Goal: Communication & Community: Share content

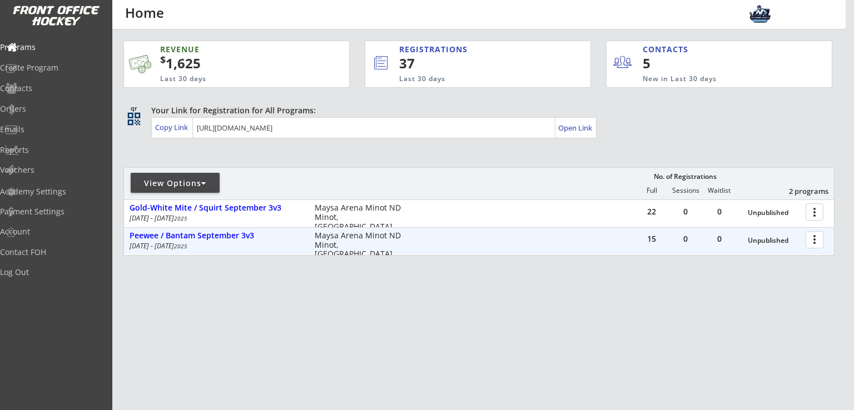
click at [816, 243] on div at bounding box center [816, 239] width 19 height 19
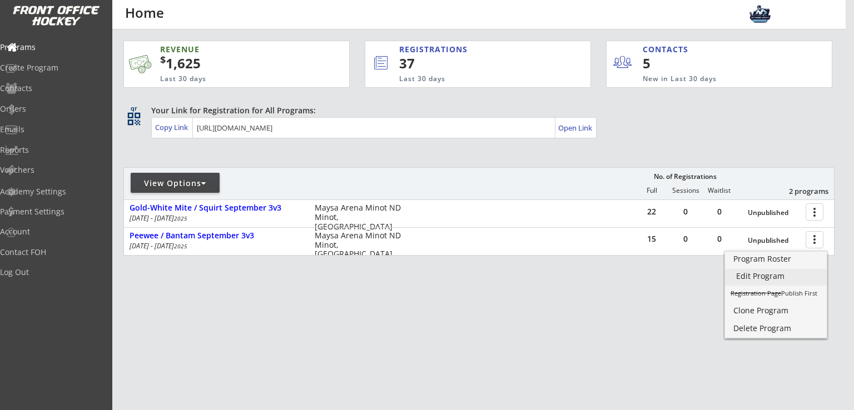
click at [764, 273] on div "Edit Program" at bounding box center [775, 276] width 79 height 8
click at [53, 126] on div "Emails" at bounding box center [53, 130] width 100 height 8
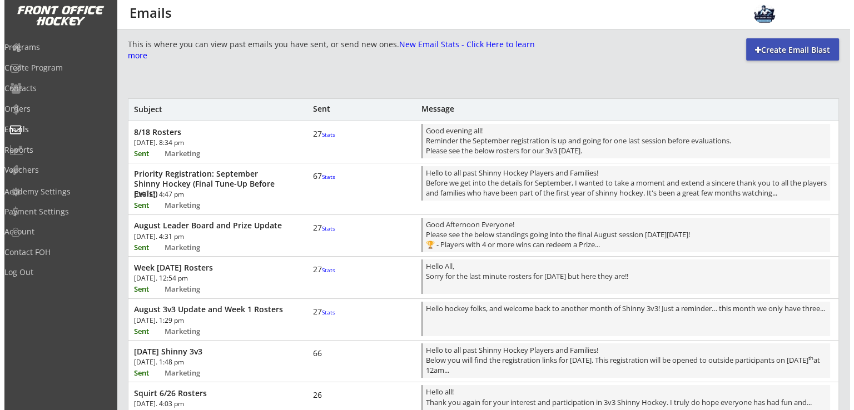
scroll to position [1, 0]
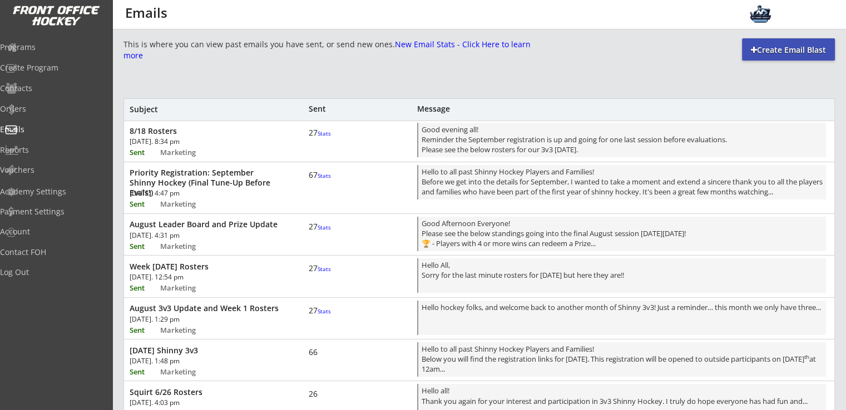
click at [208, 274] on div "[DATE]. 12:54 pm" at bounding box center [193, 277] width 126 height 7
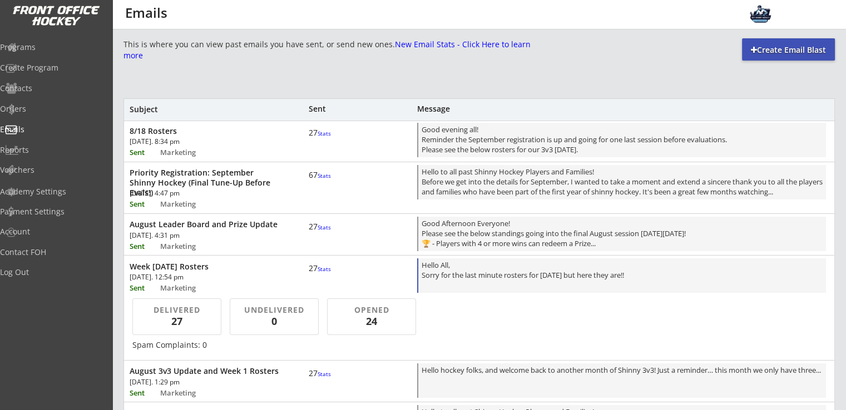
click at [483, 272] on div "Hello All, Sorry for the last minute rosters for [DATE] but here they are!!" at bounding box center [621, 276] width 401 height 33
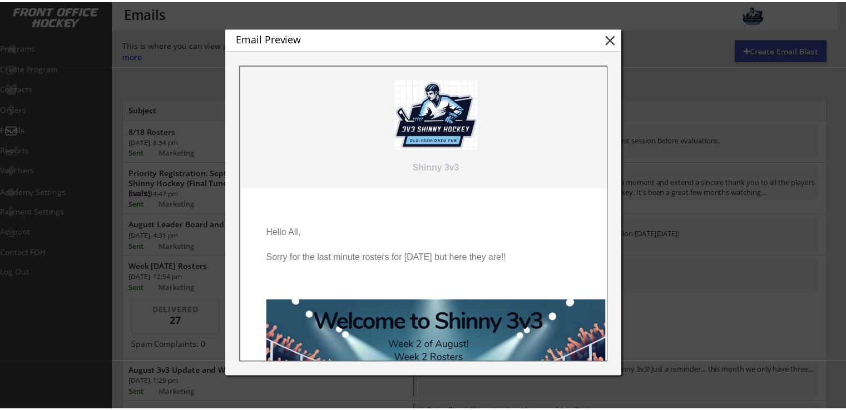
scroll to position [0, 0]
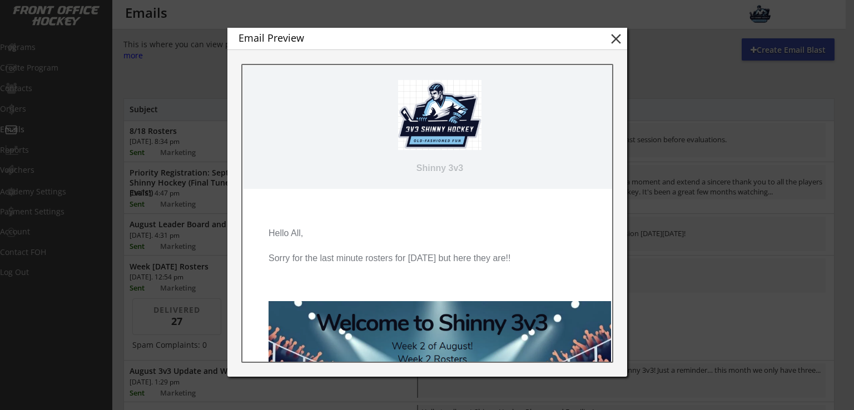
click at [617, 38] on button "close" at bounding box center [616, 39] width 17 height 17
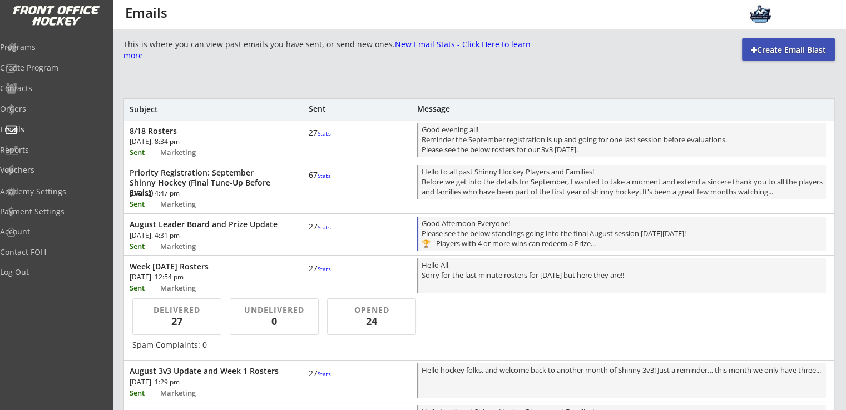
click at [503, 236] on div "Good Afternoon Everyone! Please see the below standings going into the final Au…" at bounding box center [621, 234] width 401 height 33
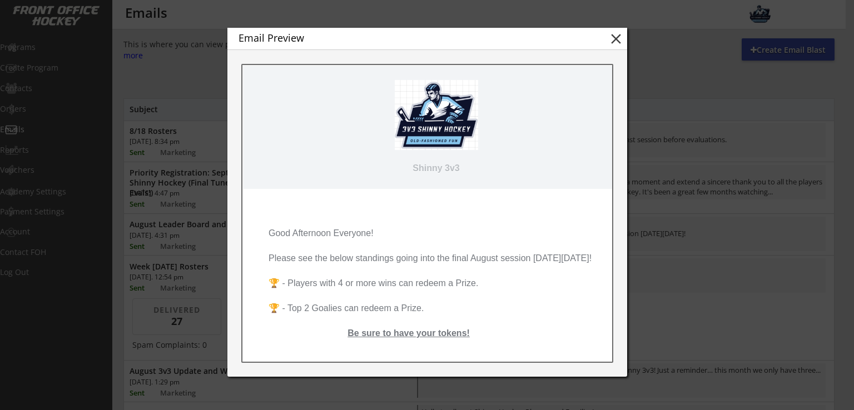
click at [614, 36] on button "close" at bounding box center [616, 39] width 17 height 17
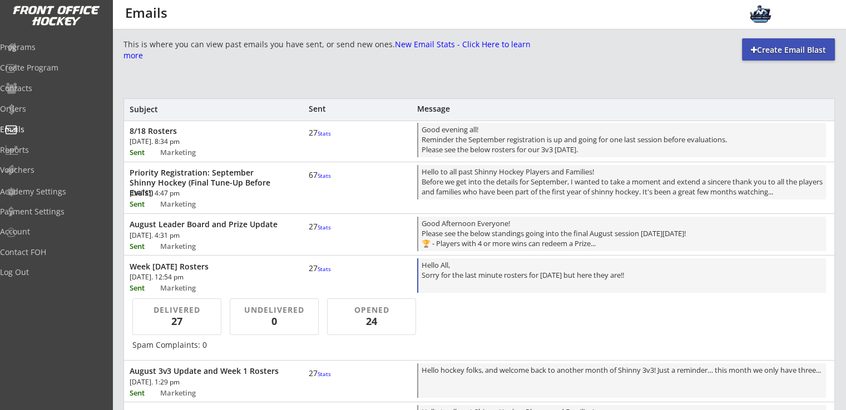
click at [522, 274] on div "Hello All, Sorry for the last minute rosters for [DATE] but here they are!!" at bounding box center [621, 276] width 401 height 33
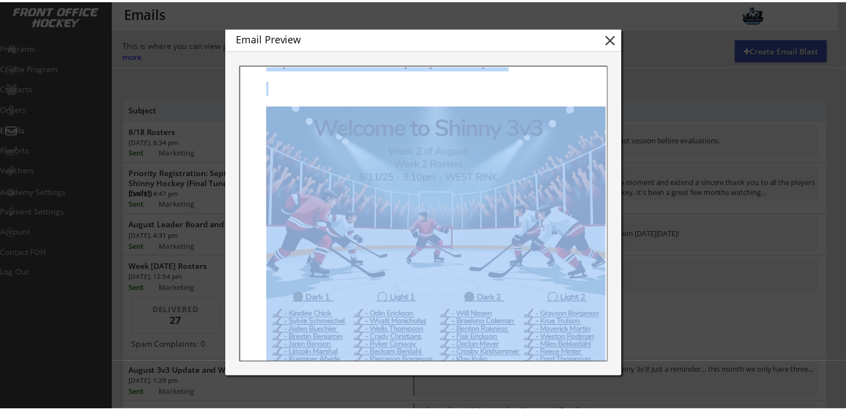
scroll to position [476, 0]
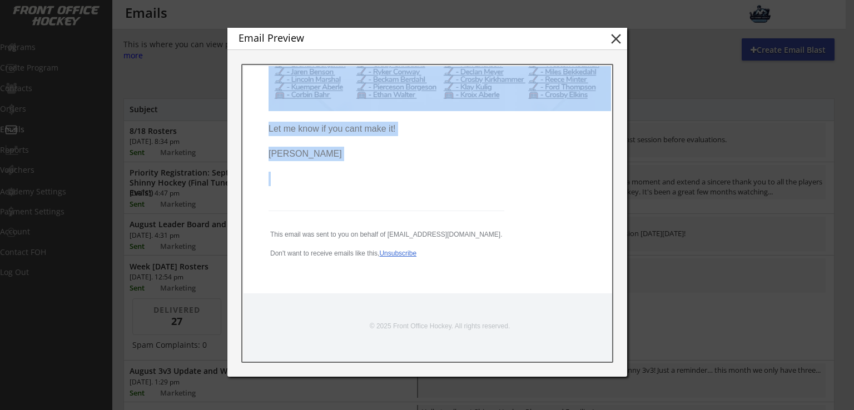
drag, startPoint x: 269, startPoint y: 233, endPoint x: 500, endPoint y: 167, distance: 240.4
copy pre "Hello All, Sorry for the last minute rosters for [DATE] but here they are!! Let…"
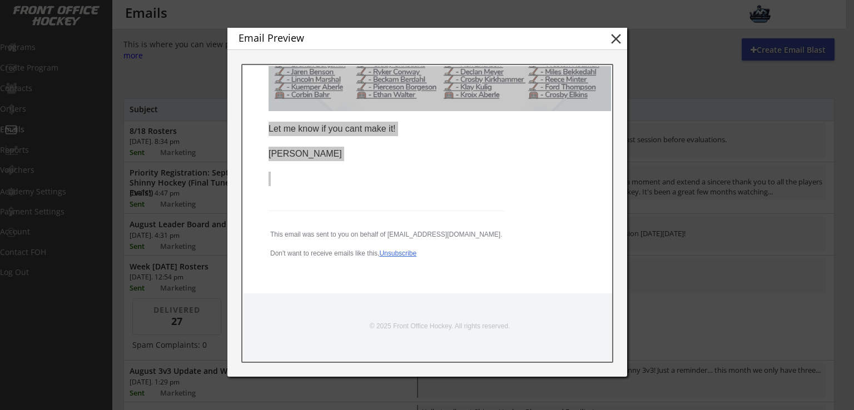
click at [616, 38] on button "close" at bounding box center [616, 39] width 17 height 17
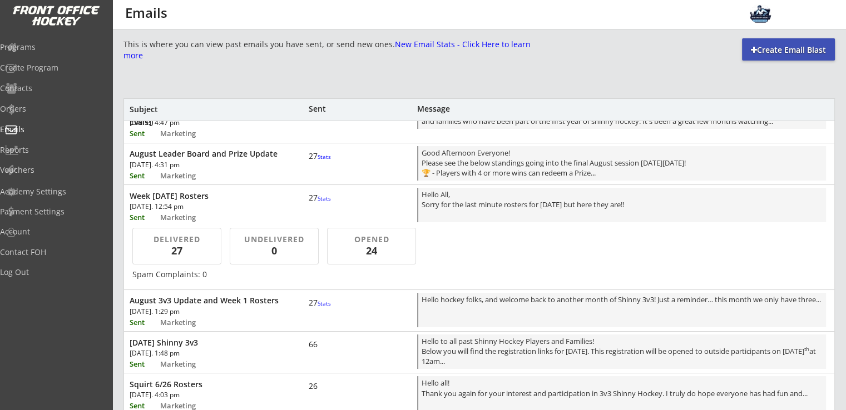
scroll to position [0, 0]
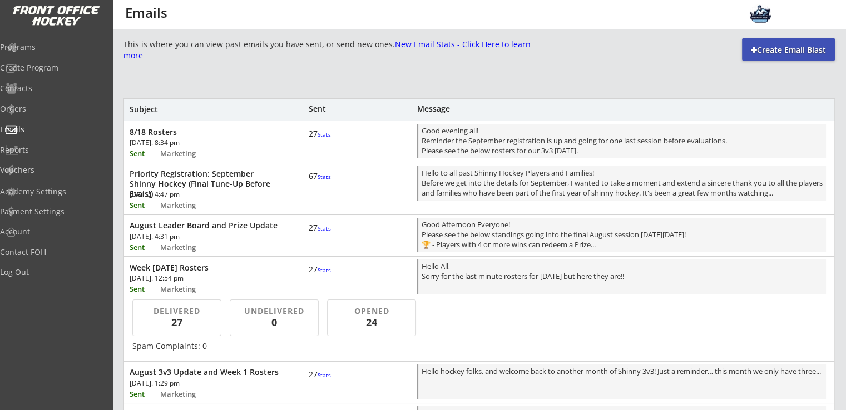
click at [777, 49] on div "Create Email Blast" at bounding box center [788, 49] width 93 height 11
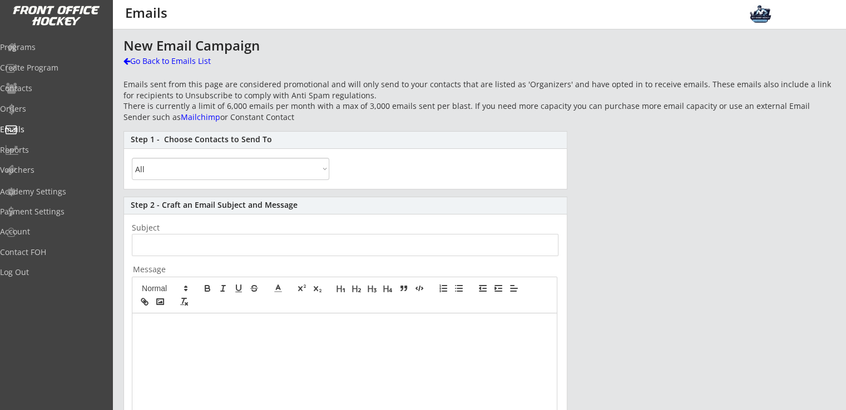
click at [198, 181] on div "Step 1 - Choose Contacts to Send To All By Specific Programs Within Birth Year …" at bounding box center [345, 160] width 444 height 58
click at [203, 160] on select "All By Specific Programs Within Birth Year Range" at bounding box center [230, 169] width 197 height 22
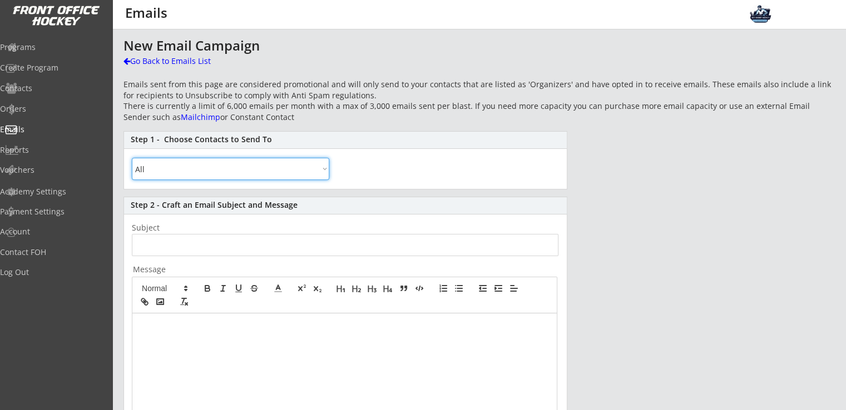
select select ""By Specific Programs""
click at [132, 158] on select "All By Specific Programs Within Birth Year Range" at bounding box center [230, 169] width 197 height 22
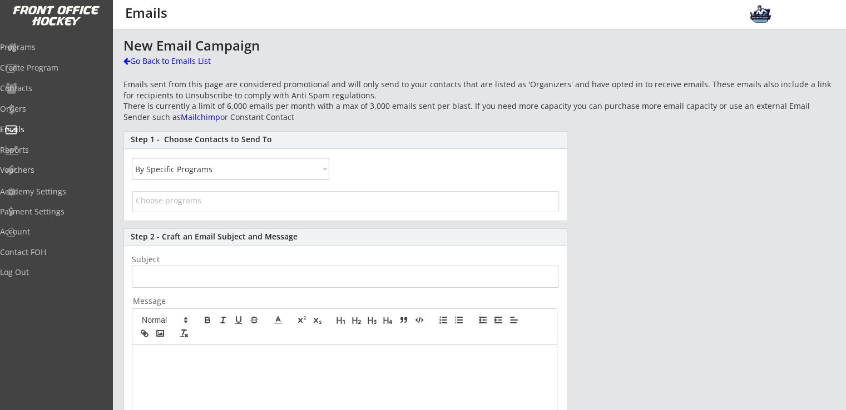
click at [207, 197] on input "search" at bounding box center [346, 200] width 420 height 11
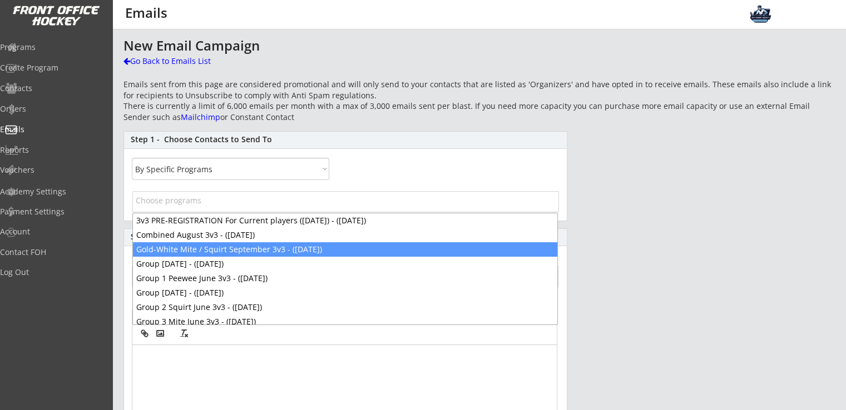
select select "1348695171700984260__LOOKUP__1755207377587x765211408325673000"
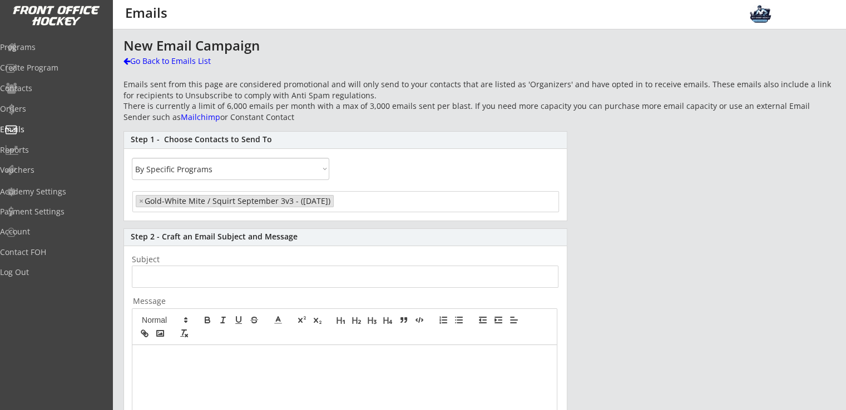
scroll to position [19, 0]
click at [187, 272] on input "input" at bounding box center [345, 277] width 426 height 22
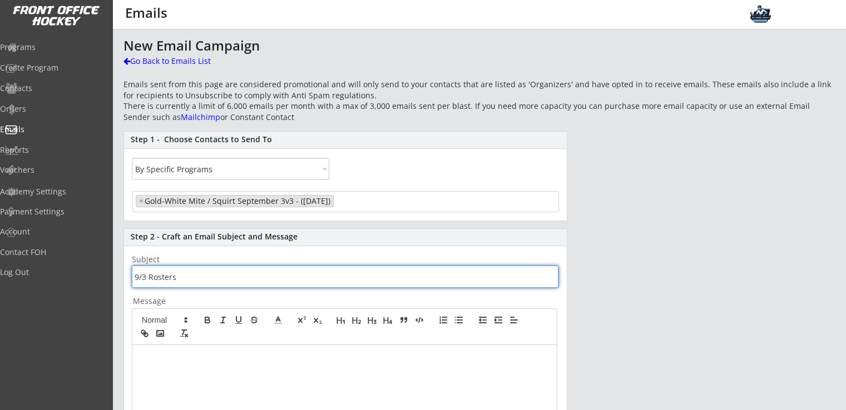
type input "9/3 Rosters"
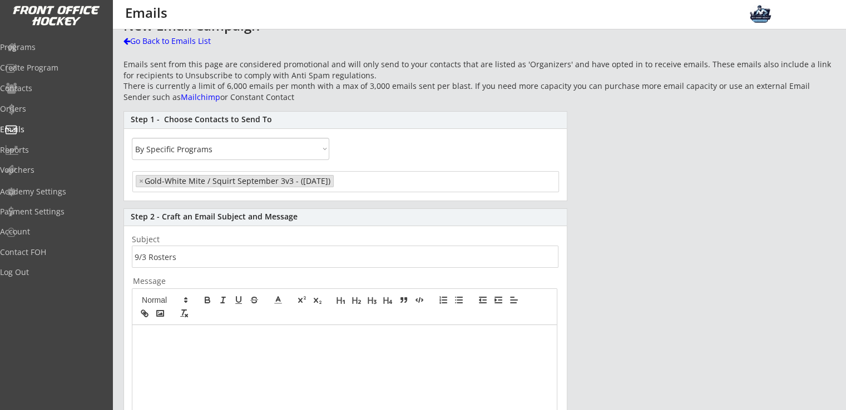
scroll to position [89, 0]
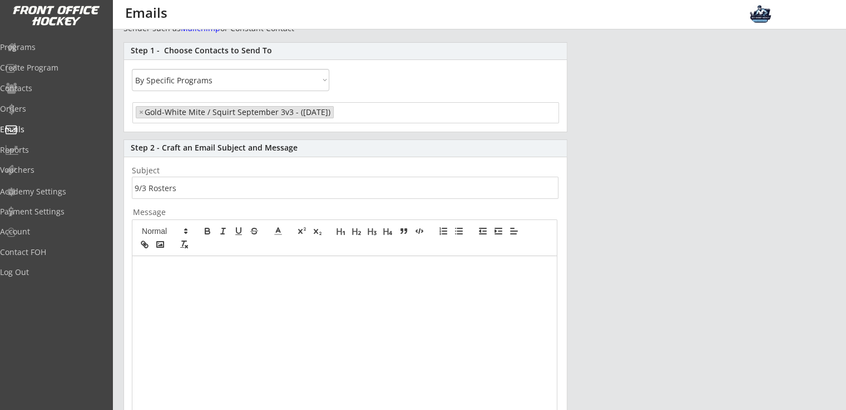
click at [196, 301] on div at bounding box center [344, 360] width 424 height 208
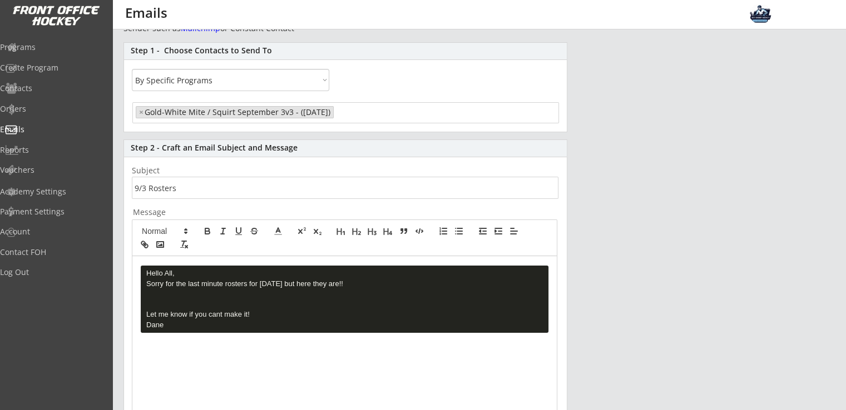
scroll to position [0, 0]
click at [225, 302] on pre "Hello All, Sorry for the last minute rosters for [DATE] but here they are!! Let…" at bounding box center [344, 299] width 407 height 67
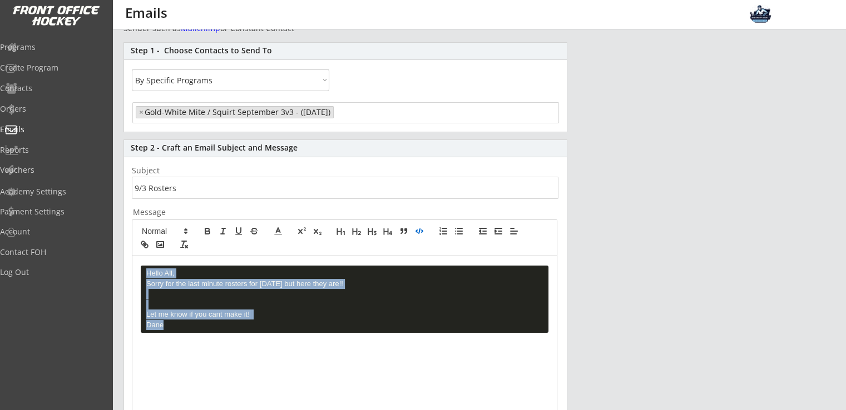
drag, startPoint x: 185, startPoint y: 334, endPoint x: 143, endPoint y: 266, distance: 79.8
click at [143, 266] on pre "Hello All, Sorry for the last minute rosters for [DATE] but here they are!! Let…" at bounding box center [344, 299] width 407 height 67
click at [262, 322] on pre "Hello All, Sorry for the last minute rosters for [DATE] but here they are!! Let…" at bounding box center [344, 299] width 407 height 67
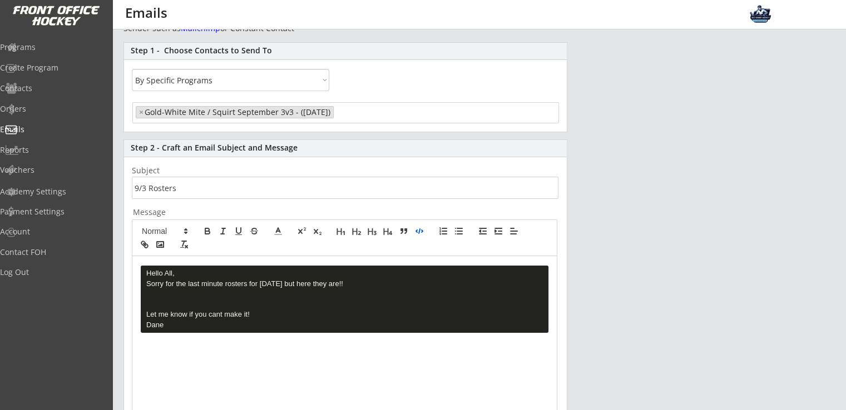
click at [299, 333] on pre "Hello All, Sorry for the last minute rosters for [DATE] but here they are!! Let…" at bounding box center [344, 299] width 407 height 67
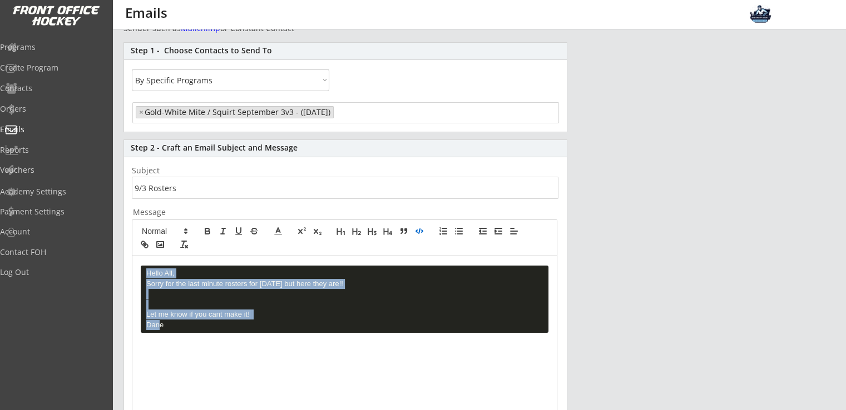
drag, startPoint x: 175, startPoint y: 349, endPoint x: 142, endPoint y: 266, distance: 88.4
click at [142, 266] on div "Hello All, Sorry for the last minute rosters for [DATE] but here they are!! Let…" at bounding box center [344, 360] width 424 height 208
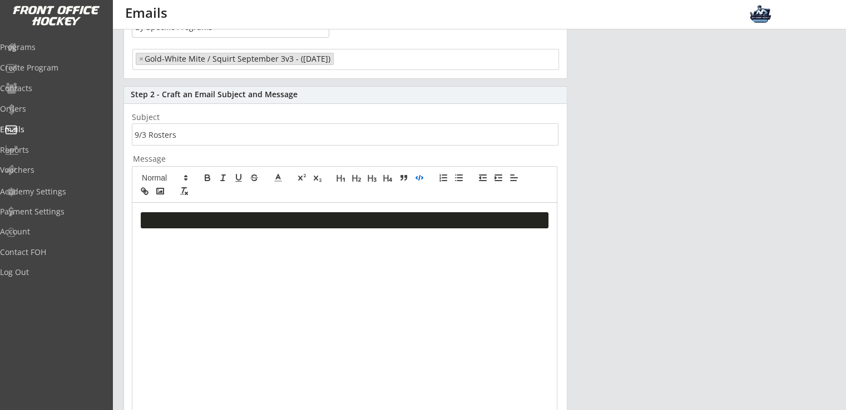
scroll to position [163, 0]
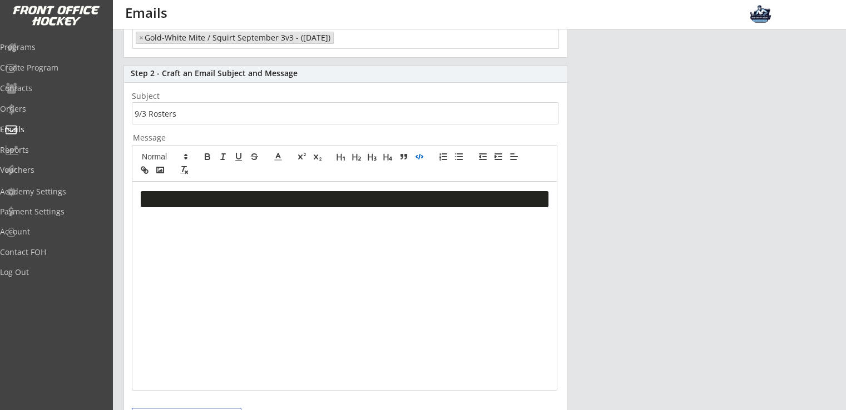
click at [227, 304] on div at bounding box center [344, 286] width 424 height 208
click at [231, 304] on div at bounding box center [344, 286] width 424 height 208
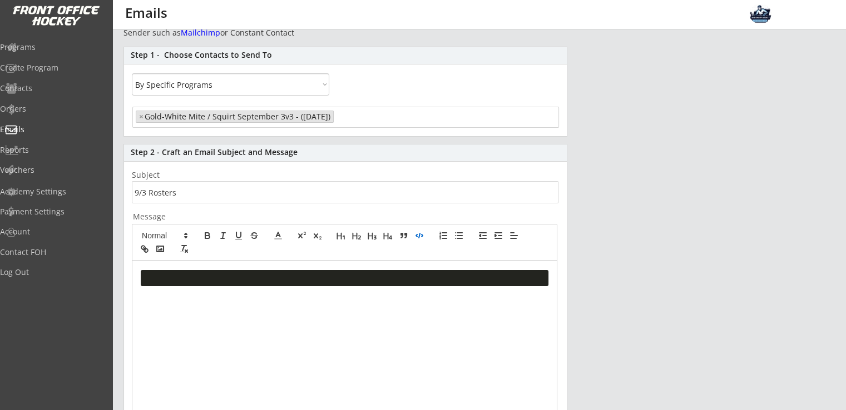
scroll to position [0, 0]
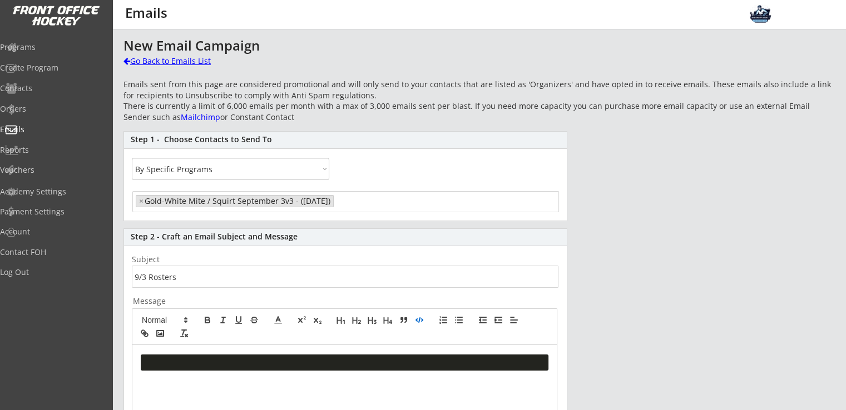
click at [151, 58] on div "Go Back to Emails List" at bounding box center [180, 61] width 115 height 11
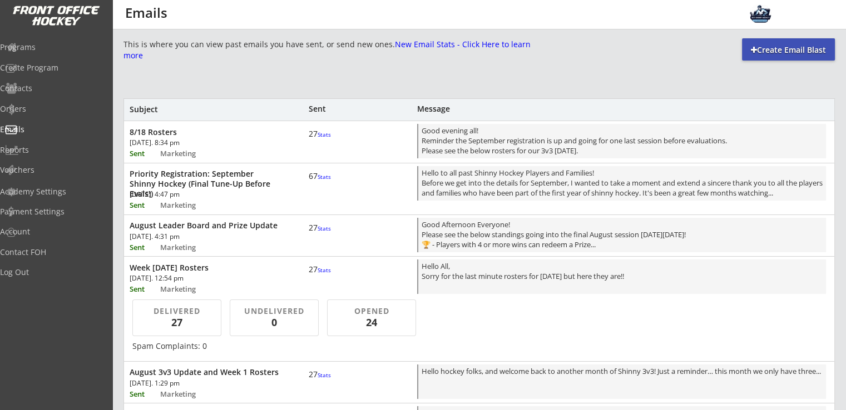
click at [773, 63] on div "This is where you can view past emails you have sent, or send new ones. New Ema…" at bounding box center [478, 399] width 711 height 722
click at [775, 49] on div "Create Email Blast" at bounding box center [788, 49] width 93 height 11
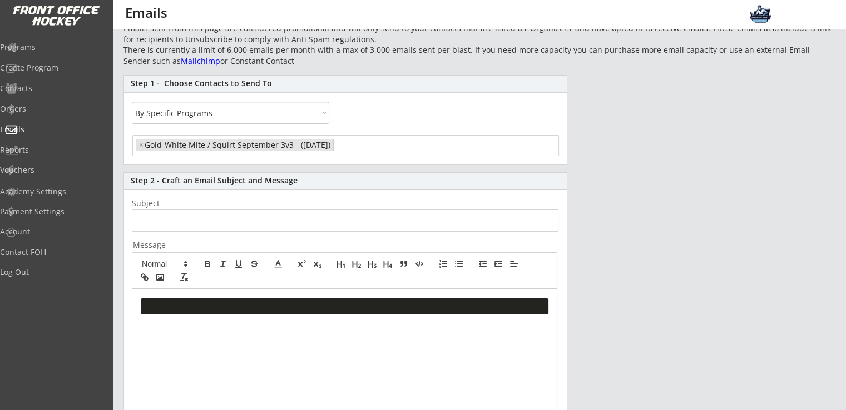
scroll to position [74, 0]
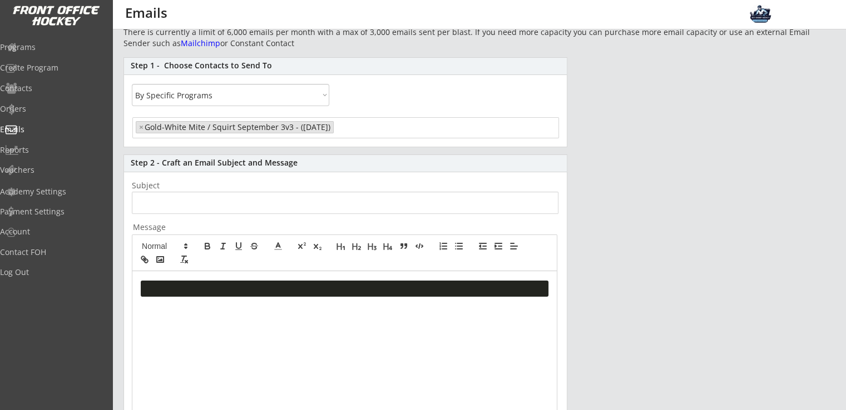
click at [207, 347] on div at bounding box center [344, 375] width 424 height 208
click at [232, 338] on div at bounding box center [344, 375] width 424 height 208
click at [233, 337] on div at bounding box center [344, 375] width 424 height 208
click at [236, 336] on div at bounding box center [344, 375] width 424 height 208
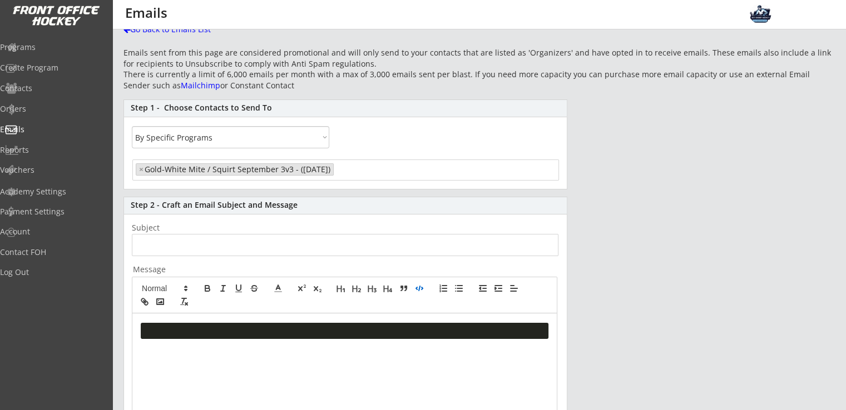
scroll to position [0, 0]
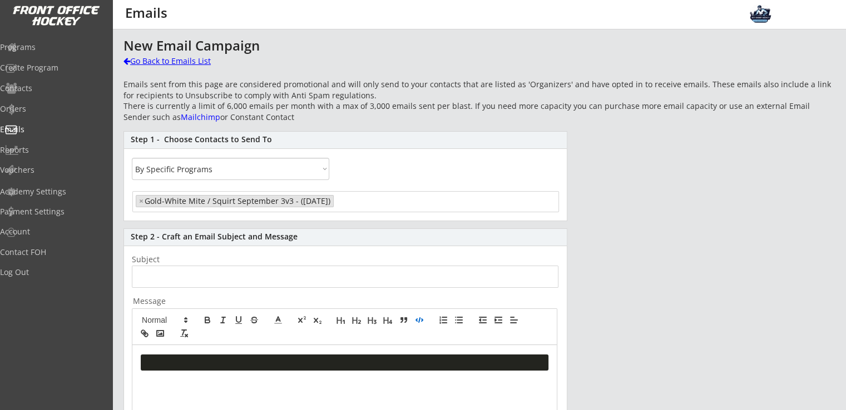
click at [189, 59] on div "Go Back to Emails List" at bounding box center [180, 61] width 115 height 11
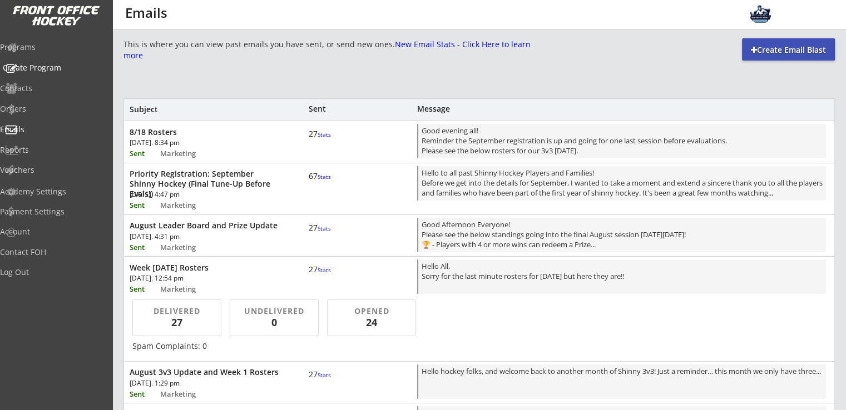
click at [56, 67] on div "Create Program" at bounding box center [53, 68] width 100 height 8
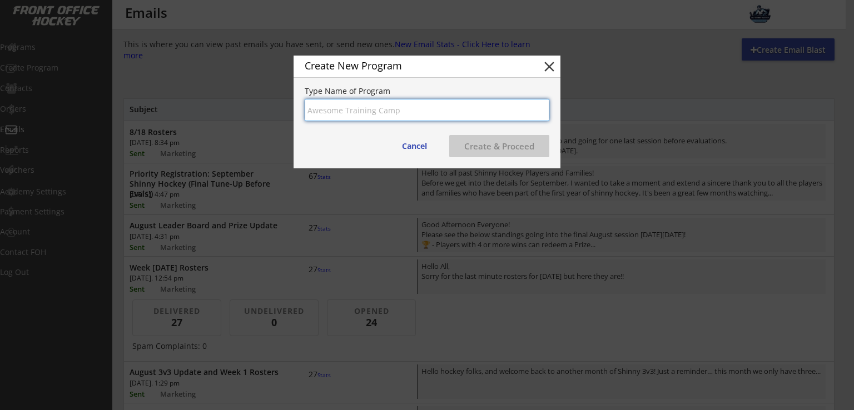
click at [546, 68] on button "close" at bounding box center [549, 66] width 17 height 17
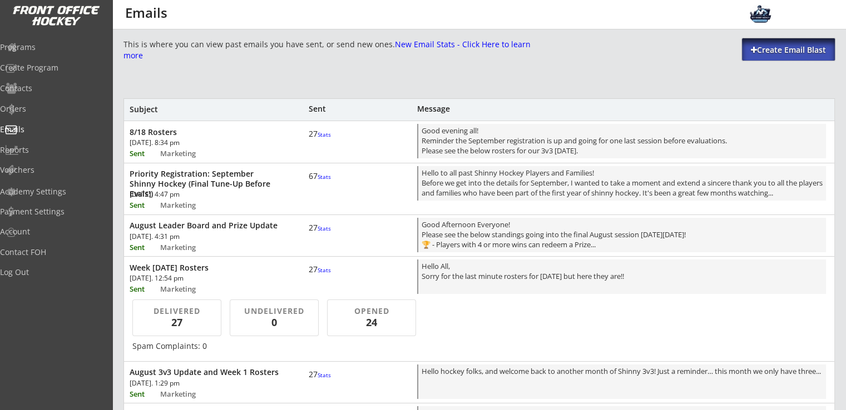
click at [759, 49] on div "Create Email Blast" at bounding box center [788, 49] width 93 height 11
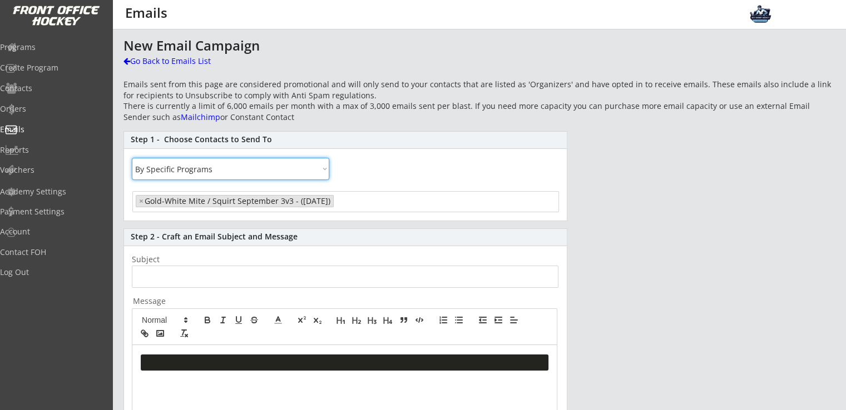
click at [237, 170] on select "All By Specific Programs Within Birth Year Range" at bounding box center [230, 169] width 197 height 22
click at [600, 196] on div "New Email Campaign Go Back to Emails List Emails sent from this page are consid…" at bounding box center [478, 376] width 711 height 677
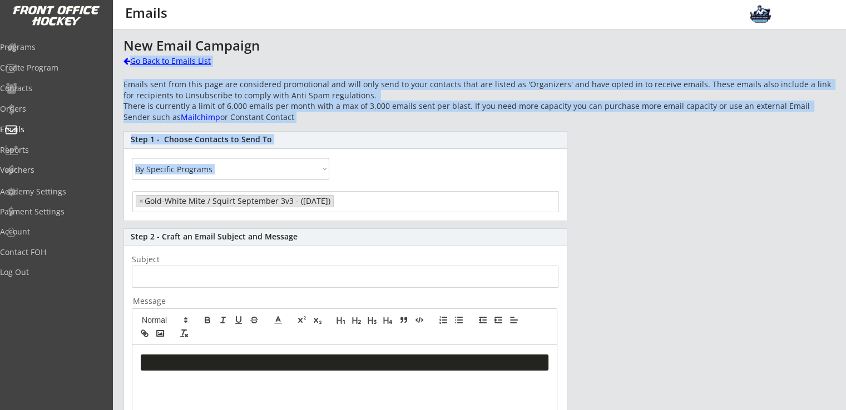
drag, startPoint x: 278, startPoint y: 126, endPoint x: 129, endPoint y: 62, distance: 162.1
click at [129, 62] on div "New Email Campaign Go Back to Emails List Emails sent from this page are consid…" at bounding box center [478, 376] width 711 height 677
click at [344, 72] on div "New Email Campaign Go Back to Emails List Emails sent from this page are consid…" at bounding box center [478, 376] width 711 height 677
click at [321, 79] on div "Emails sent from this page are considered promotional and will only send to you…" at bounding box center [478, 100] width 711 height 43
click at [321, 97] on div "Emails sent from this page are considered promotional and will only send to you…" at bounding box center [478, 100] width 711 height 43
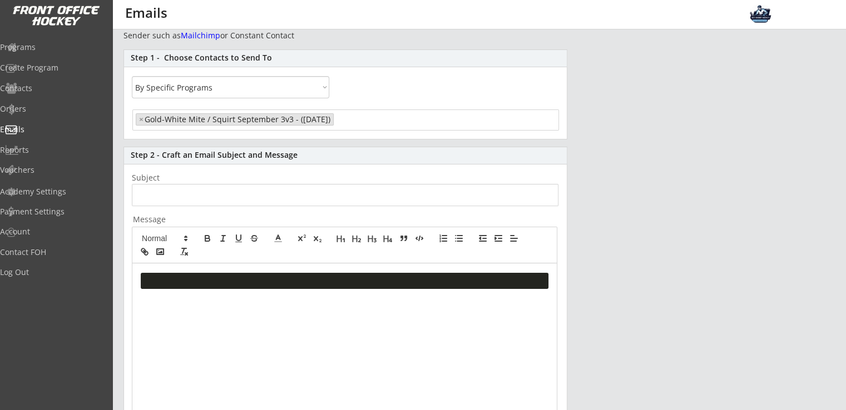
scroll to position [148, 0]
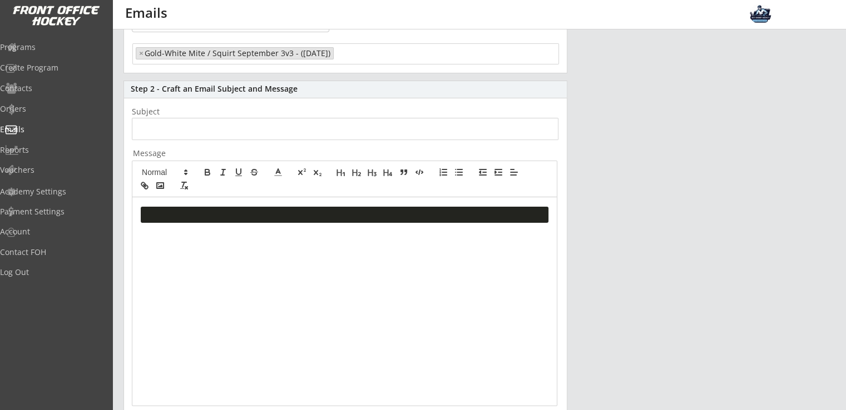
click at [267, 215] on pre at bounding box center [344, 215] width 407 height 16
click at [231, 256] on div at bounding box center [344, 301] width 424 height 208
click at [703, 195] on div "New Email Campaign Go Back to Emails List Emails sent from this page are consid…" at bounding box center [478, 228] width 711 height 677
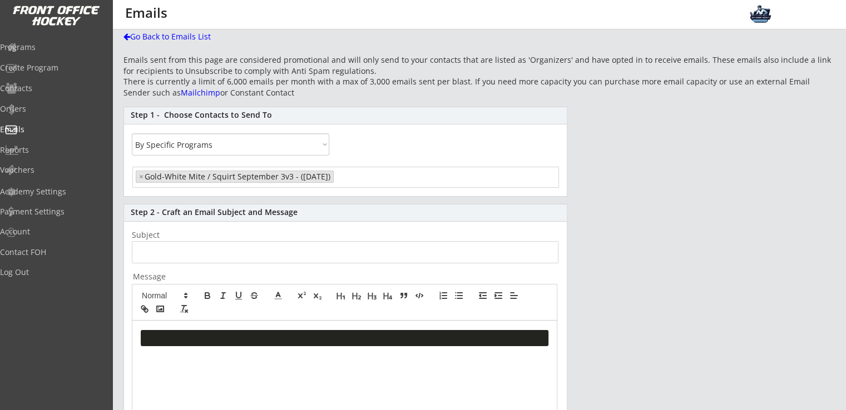
scroll to position [0, 0]
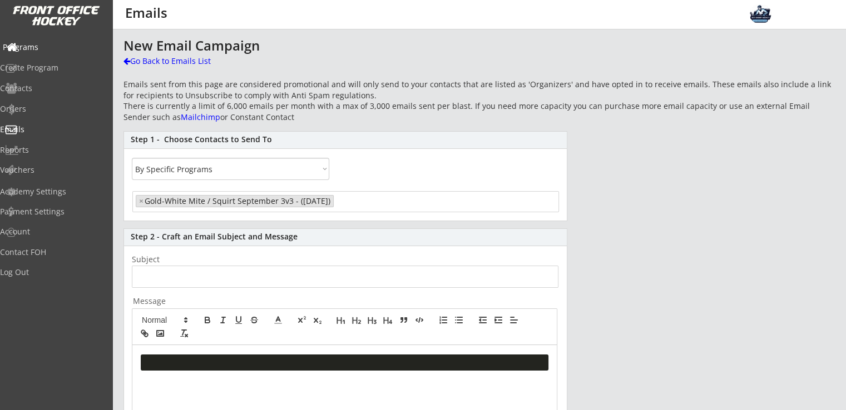
click at [64, 52] on div "Programs" at bounding box center [53, 47] width 106 height 19
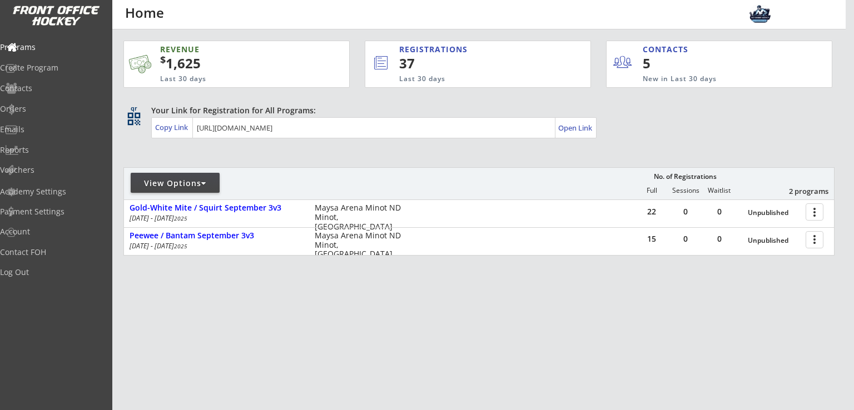
click at [346, 323] on div "REVENUE $ 1,625 Last 30 days REGISTRATIONS 37 Last 30 days CONTACTS 5 New in La…" at bounding box center [478, 200] width 711 height 342
click at [652, 330] on div "REVENUE $ 1,625 Last 30 days REGISTRATIONS 37 Last 30 days CONTACTS 5 New in La…" at bounding box center [478, 200] width 711 height 342
click at [48, 126] on div "Emails" at bounding box center [53, 130] width 100 height 8
select select "1348695171700984260__LOOKUP__1755207377587x765211408325673000"
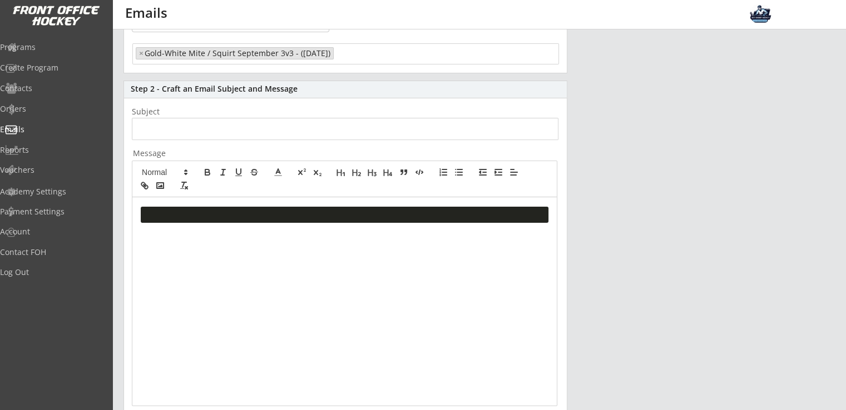
click at [205, 248] on div at bounding box center [344, 301] width 424 height 208
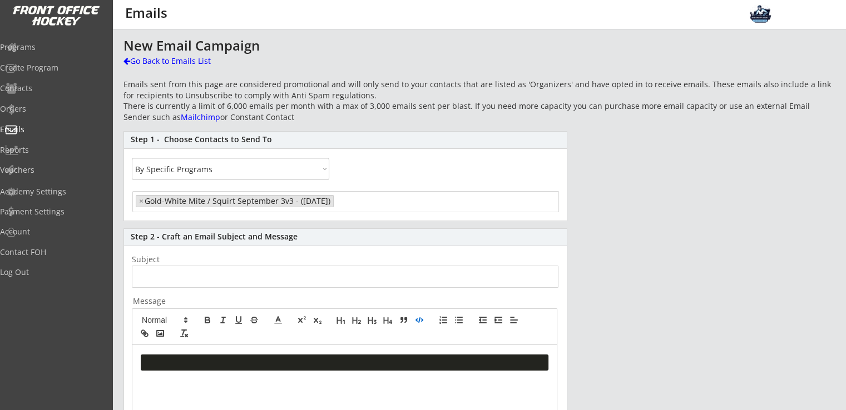
click at [350, 200] on input "search" at bounding box center [379, 200] width 87 height 11
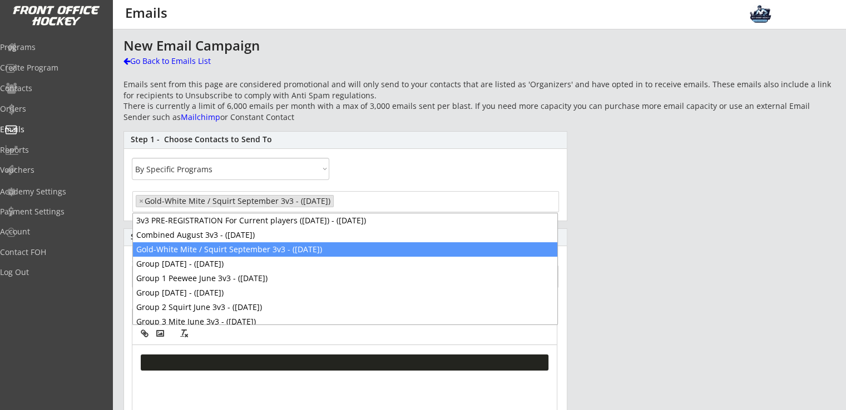
drag, startPoint x: 366, startPoint y: 202, endPoint x: 165, endPoint y: 196, distance: 201.3
click at [165, 196] on ul "× Gold-White Mite / Squirt September 3v3 - ([DATE])" at bounding box center [345, 199] width 425 height 15
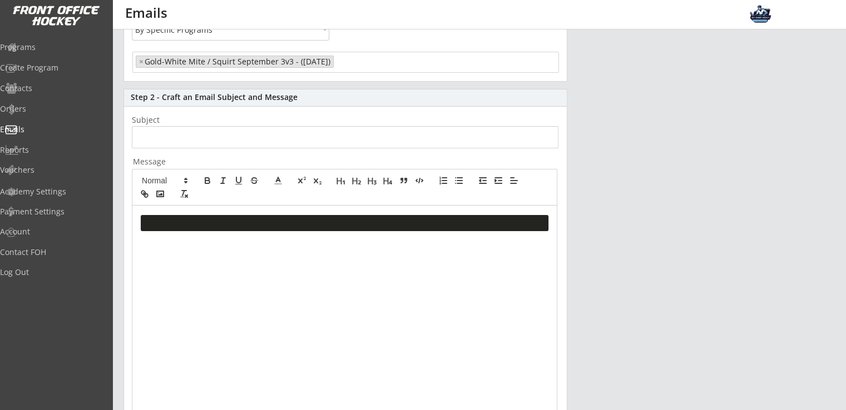
scroll to position [148, 0]
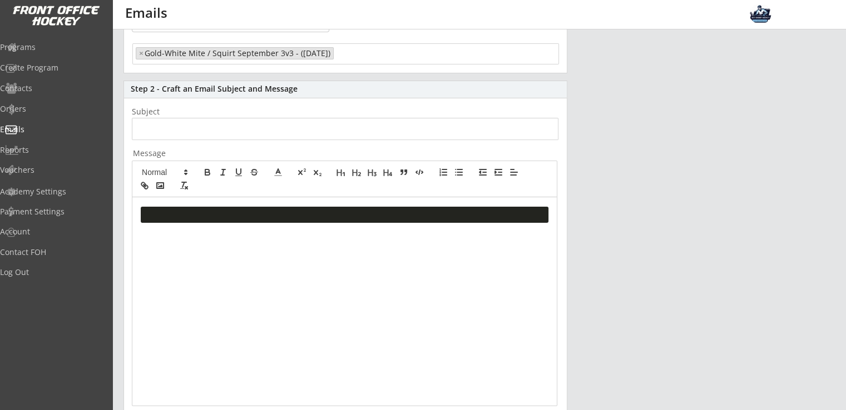
click at [274, 236] on div at bounding box center [344, 301] width 424 height 208
click at [251, 212] on pre at bounding box center [344, 215] width 407 height 16
click at [251, 221] on pre at bounding box center [344, 215] width 407 height 16
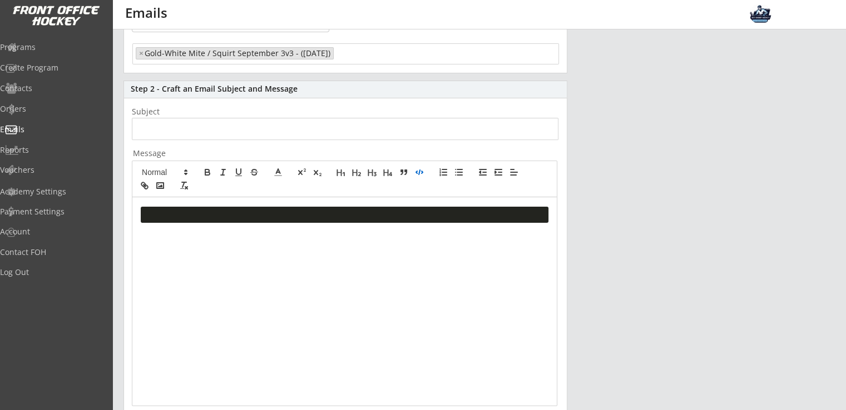
click at [251, 221] on pre at bounding box center [344, 215] width 407 height 16
click at [138, 214] on div at bounding box center [344, 301] width 424 height 208
click at [200, 335] on div at bounding box center [344, 301] width 424 height 208
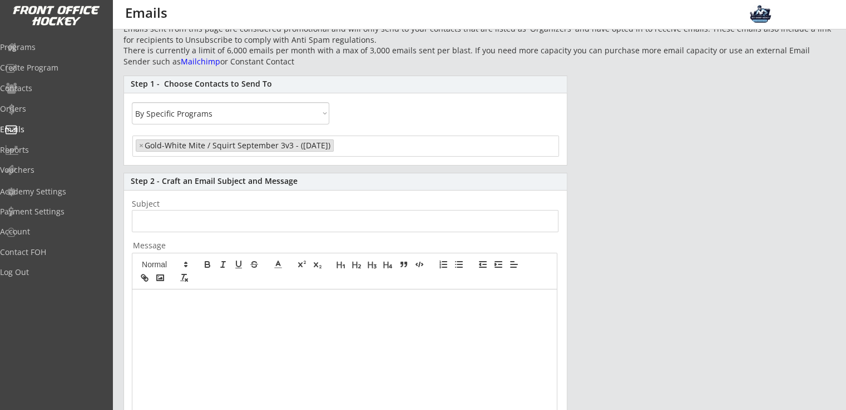
scroll to position [74, 0]
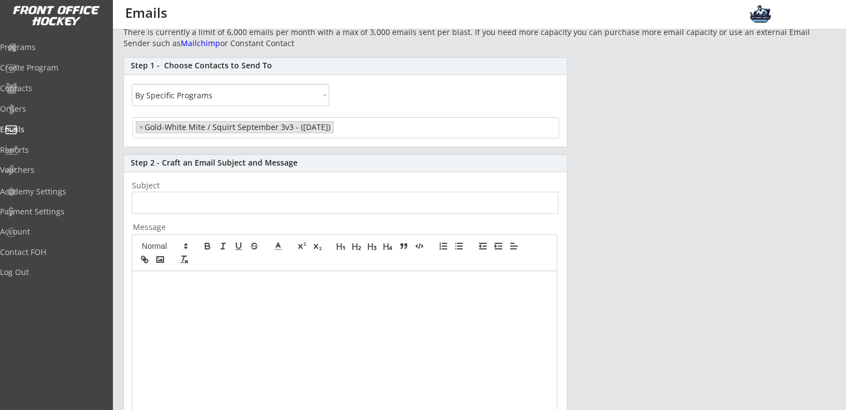
click at [196, 315] on div at bounding box center [344, 375] width 424 height 208
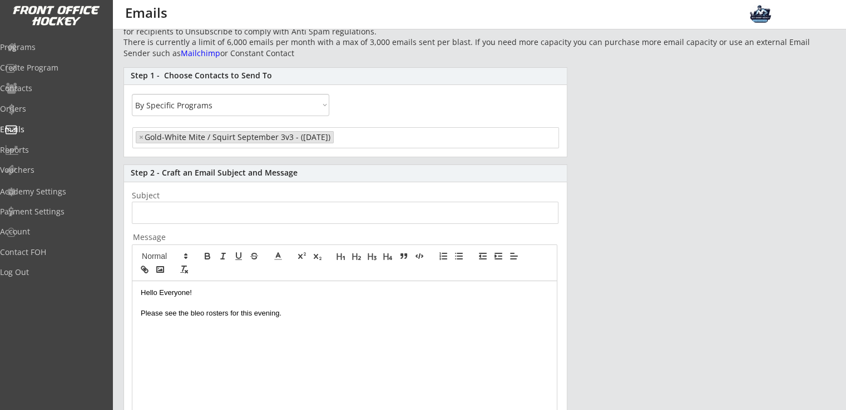
click at [200, 310] on p "Please see the bleo rosters for this evening." at bounding box center [344, 314] width 407 height 10
click at [205, 320] on div "Hello Everyone! Please see the bleo rosters for this evening." at bounding box center [344, 385] width 424 height 208
click at [203, 314] on p "Please see the bleo rosters for this evening." at bounding box center [344, 314] width 407 height 10
click at [299, 316] on p "Please see the below rosters for this evening." at bounding box center [344, 314] width 407 height 10
click at [387, 313] on p "Please see the below rosters for this evening. As you will see we are light on …" at bounding box center [344, 314] width 407 height 10
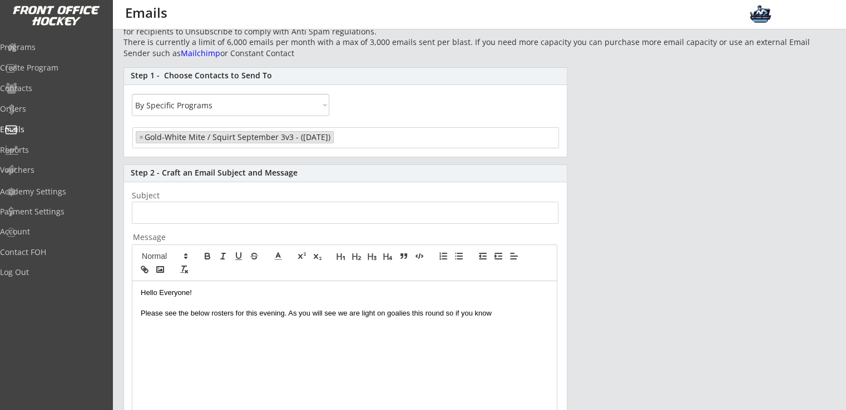
click at [361, 315] on p "Please see the below rosters for this evening. As you will see we are light on …" at bounding box center [344, 314] width 407 height 10
click at [407, 309] on p "Please see the below rosters for this evening. As you will see we are a little …" at bounding box center [344, 314] width 407 height 10
drag, startPoint x: 419, startPoint y: 328, endPoint x: 526, endPoint y: 312, distance: 109.0
click at [526, 312] on p "Please see the below rosters for this evening. As you will see we are a little …" at bounding box center [344, 319] width 407 height 21
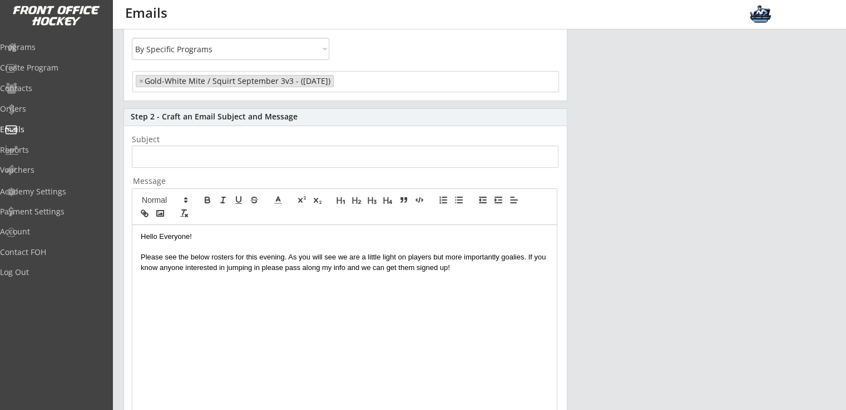
scroll to position [138, 0]
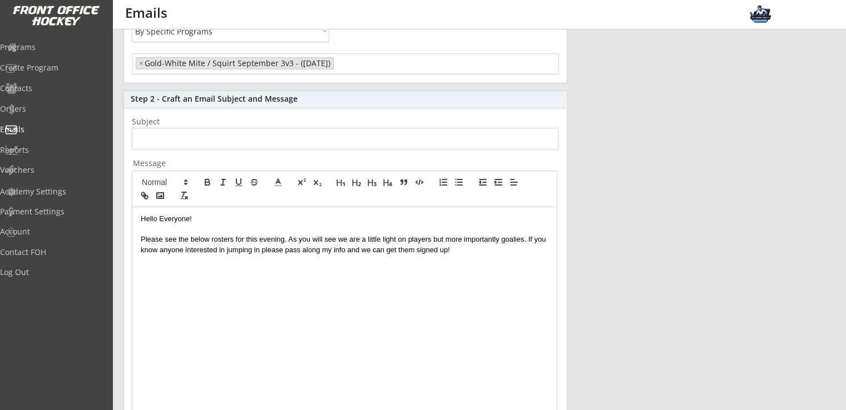
drag, startPoint x: 178, startPoint y: 252, endPoint x: 173, endPoint y: 265, distance: 14.2
click at [178, 252] on p "Please see the below rosters for this evening. As you will see we are a little …" at bounding box center [344, 245] width 407 height 21
click at [153, 272] on p at bounding box center [344, 271] width 407 height 10
click at [149, 265] on p at bounding box center [344, 260] width 407 height 10
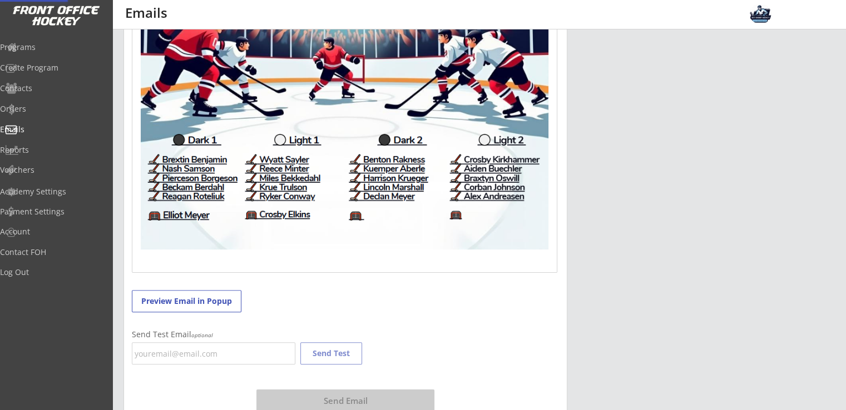
scroll to position [509, 0]
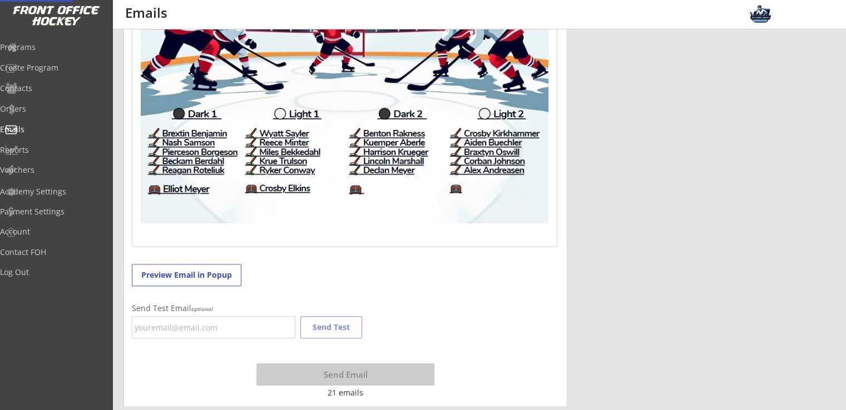
click at [334, 164] on img at bounding box center [344, 53] width 407 height 339
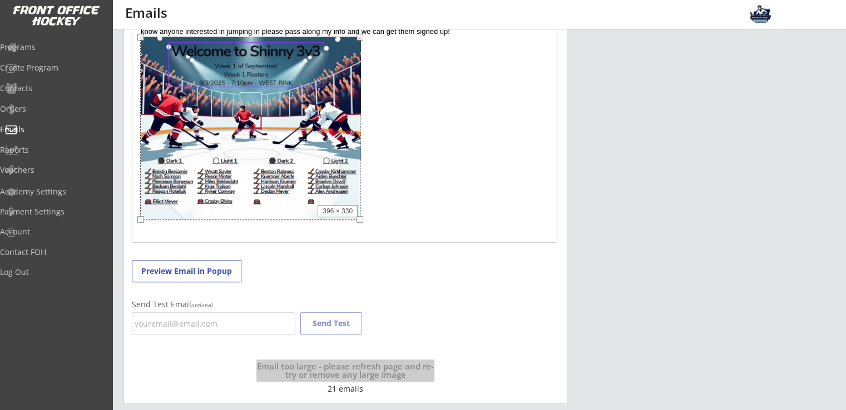
scroll to position [347, 0]
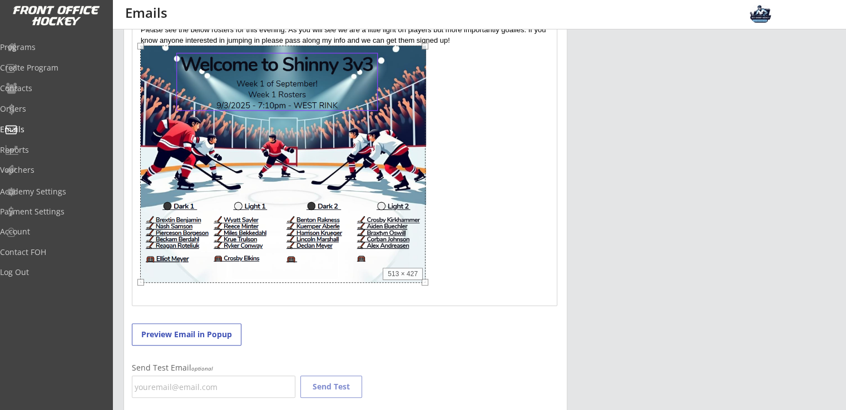
drag, startPoint x: 548, startPoint y: 221, endPoint x: 425, endPoint y: 181, distance: 129.4
click at [425, 181] on div "513 × 427" at bounding box center [282, 164] width 285 height 237
click at [453, 248] on p at bounding box center [344, 166] width 407 height 240
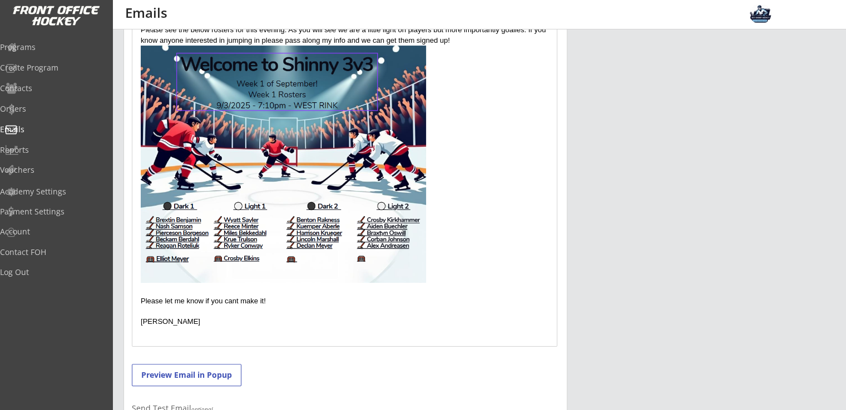
click at [236, 300] on p "Please let me know if you cant make it!" at bounding box center [344, 301] width 407 height 10
click at [364, 296] on p "Please let me know if you can't make it!" at bounding box center [344, 301] width 407 height 10
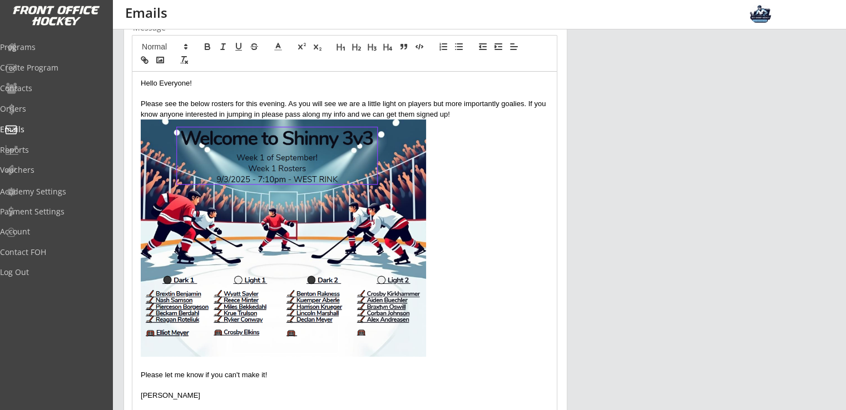
click at [467, 190] on p at bounding box center [344, 240] width 407 height 240
click at [439, 190] on p at bounding box center [344, 240] width 407 height 240
click at [445, 292] on p at bounding box center [344, 240] width 407 height 240
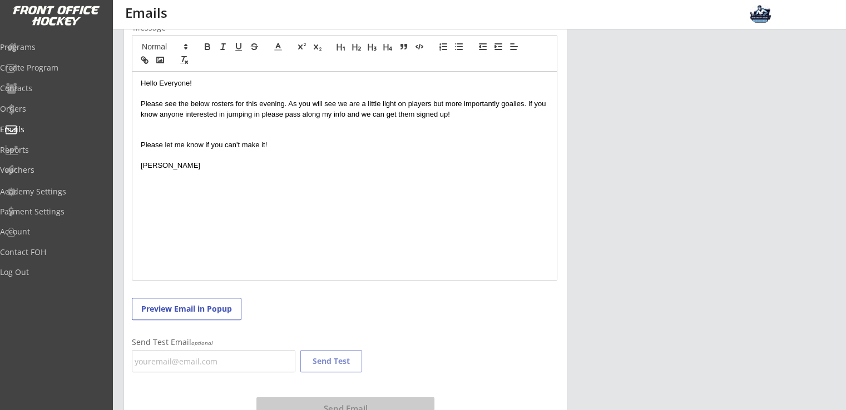
click at [165, 131] on p at bounding box center [344, 135] width 407 height 10
click at [152, 123] on p at bounding box center [344, 125] width 407 height 10
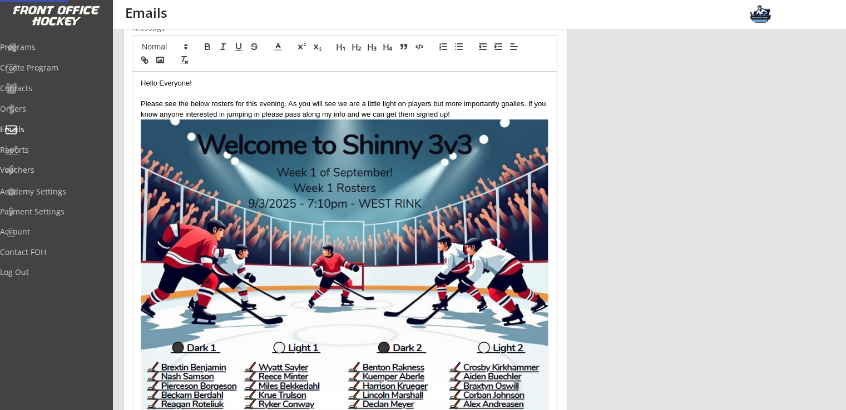
click at [376, 281] on img at bounding box center [344, 290] width 407 height 340
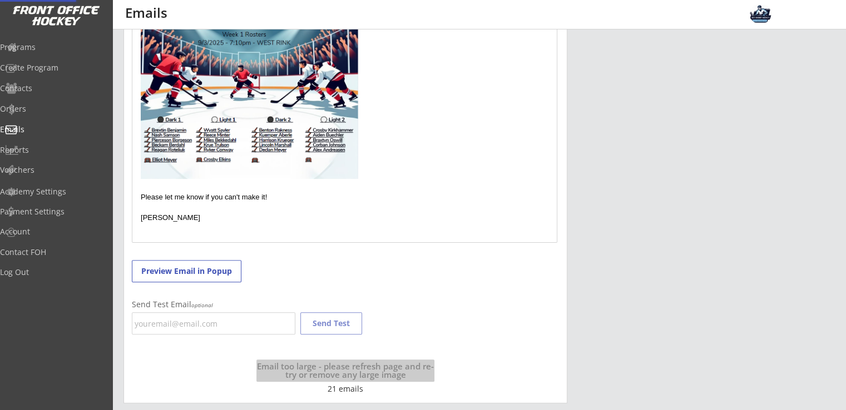
scroll to position [311, 0]
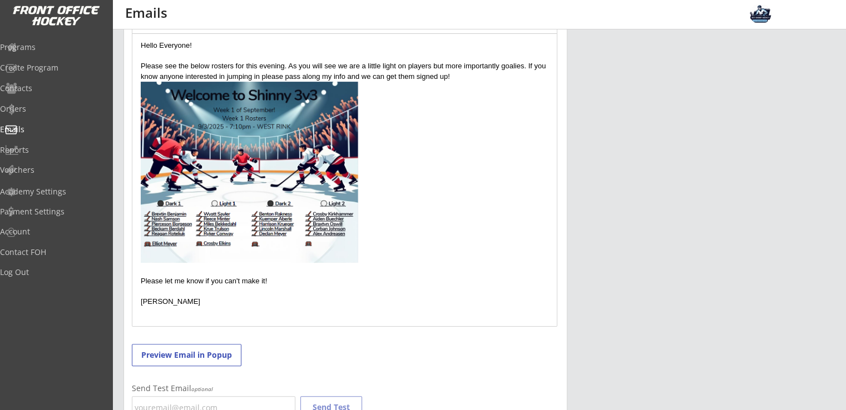
drag, startPoint x: 544, startPoint y: 237, endPoint x: 351, endPoint y: 198, distance: 196.7
click at [280, 186] on img at bounding box center [249, 172] width 217 height 181
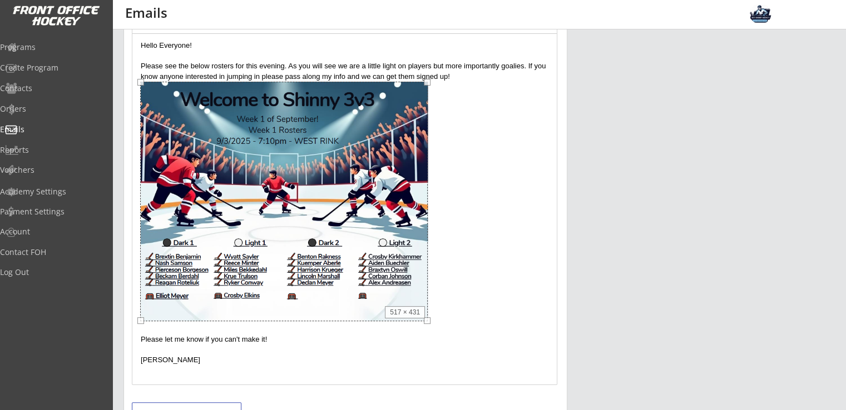
drag, startPoint x: 355, startPoint y: 261, endPoint x: 425, endPoint y: 299, distance: 79.9
click at [425, 299] on div "517 × 431" at bounding box center [283, 202] width 287 height 240
click at [469, 232] on p at bounding box center [344, 203] width 407 height 242
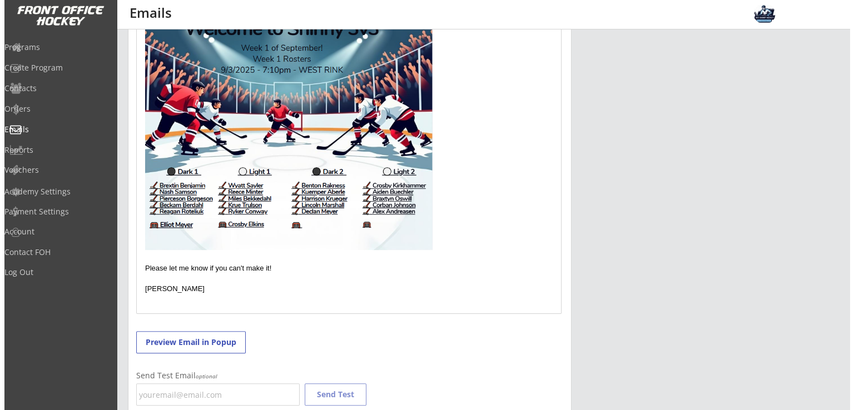
scroll to position [386, 0]
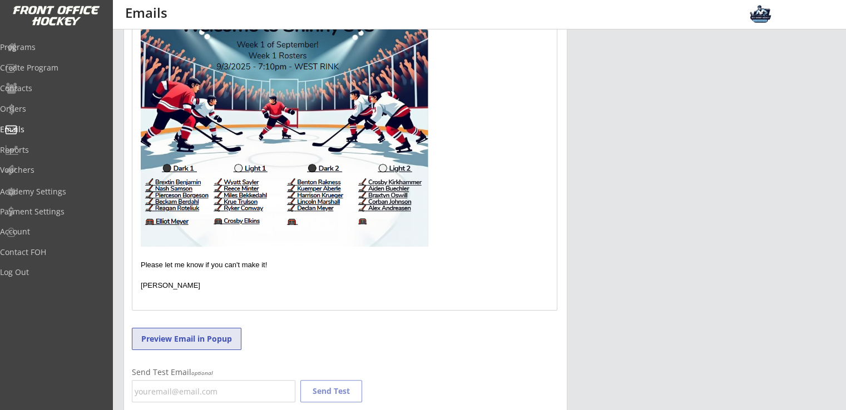
click at [187, 339] on button "Preview Email in Popup" at bounding box center [187, 339] width 110 height 22
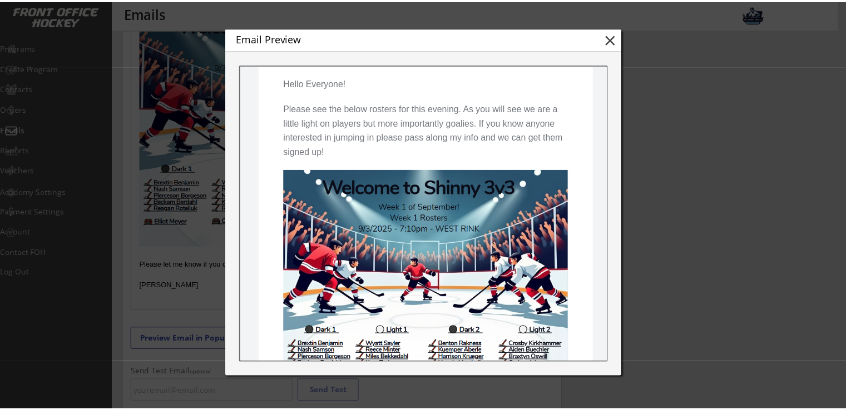
scroll to position [148, 0]
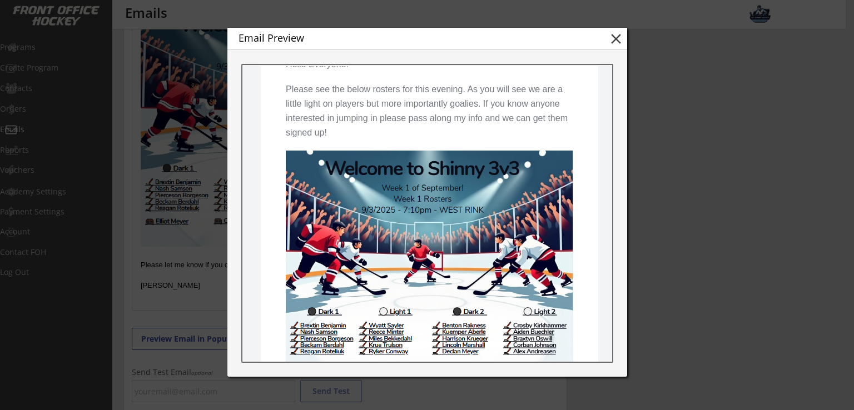
click at [613, 38] on button "close" at bounding box center [616, 39] width 17 height 17
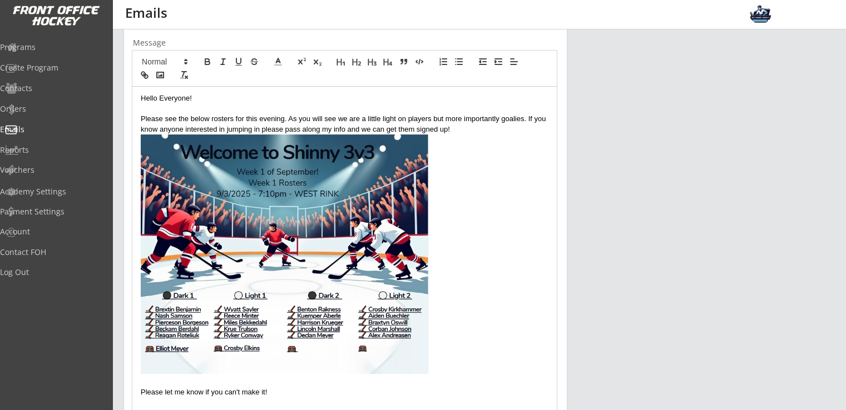
scroll to position [237, 0]
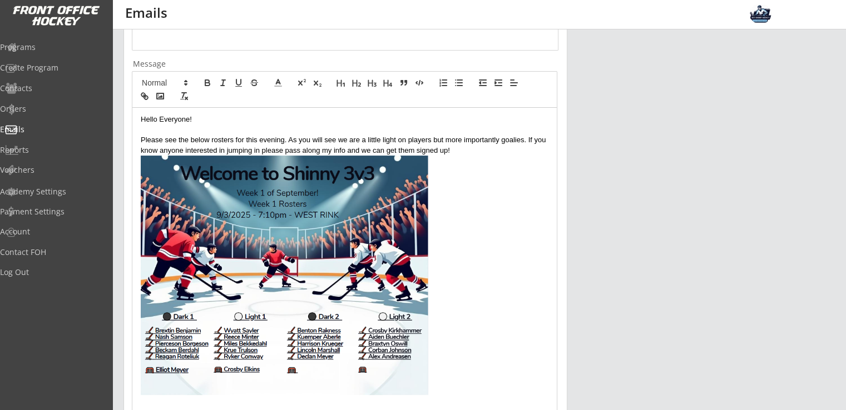
click at [511, 147] on p "Please see the below rosters for this evening. As you will see we are a little …" at bounding box center [344, 145] width 407 height 21
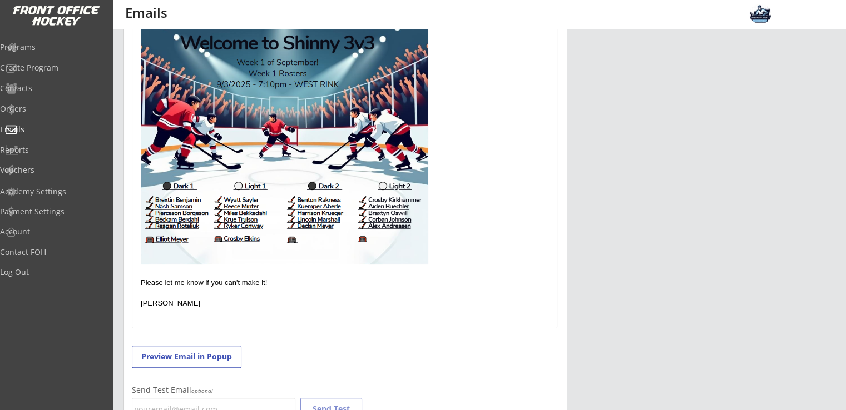
scroll to position [306, 0]
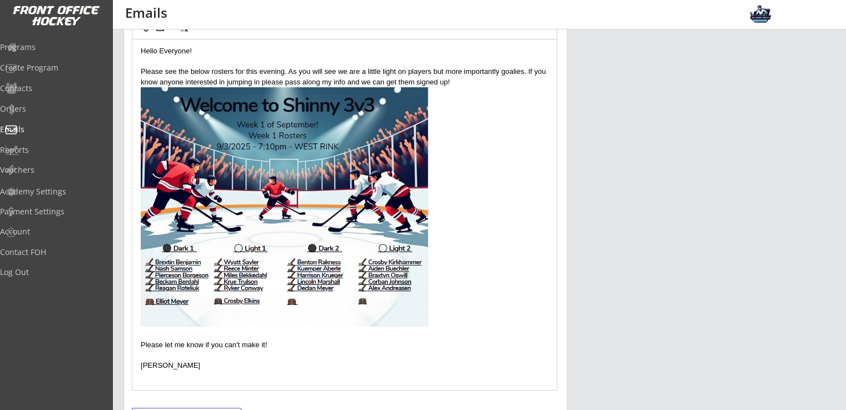
click at [394, 71] on p "Please see the below rosters for this evening. As you will see we are a little …" at bounding box center [344, 77] width 407 height 21
click at [481, 76] on p "Please see the below rosters for this evening. As you will see we are a little …" at bounding box center [344, 77] width 407 height 21
click at [532, 106] on p at bounding box center [344, 208] width 407 height 242
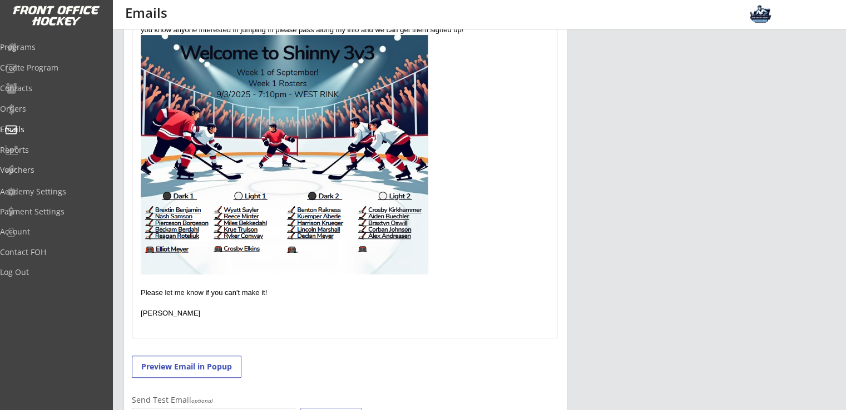
scroll to position [380, 0]
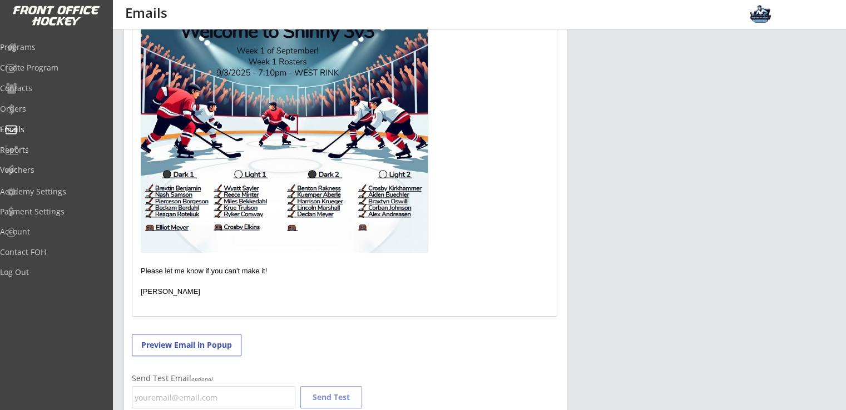
click at [348, 287] on p "[PERSON_NAME]" at bounding box center [344, 292] width 407 height 10
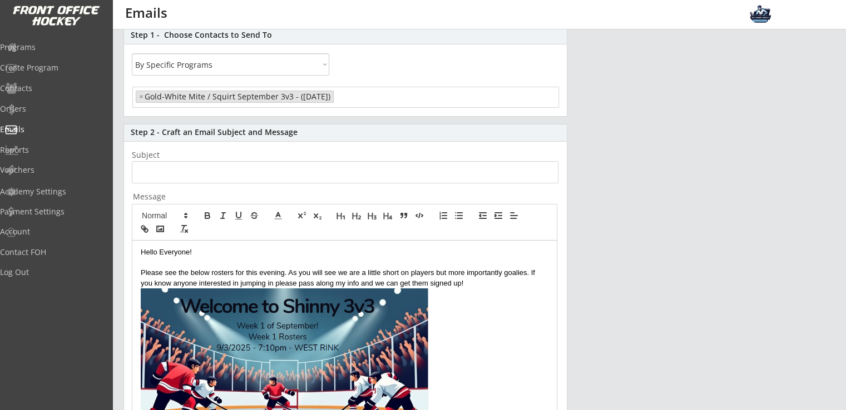
scroll to position [83, 0]
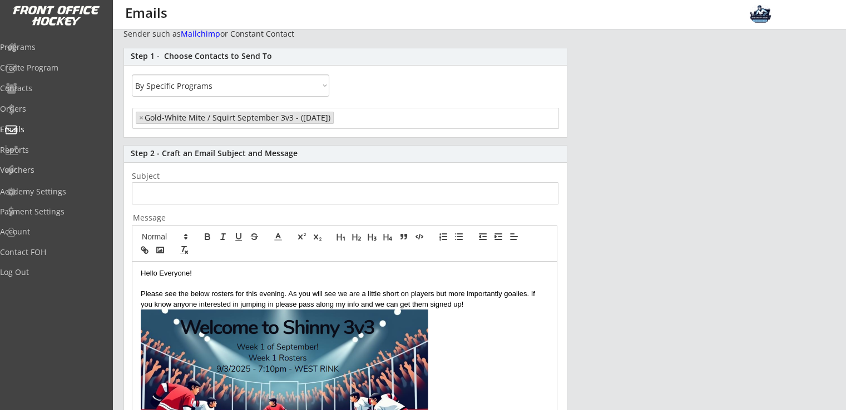
click at [285, 199] on input "input" at bounding box center [345, 193] width 426 height 22
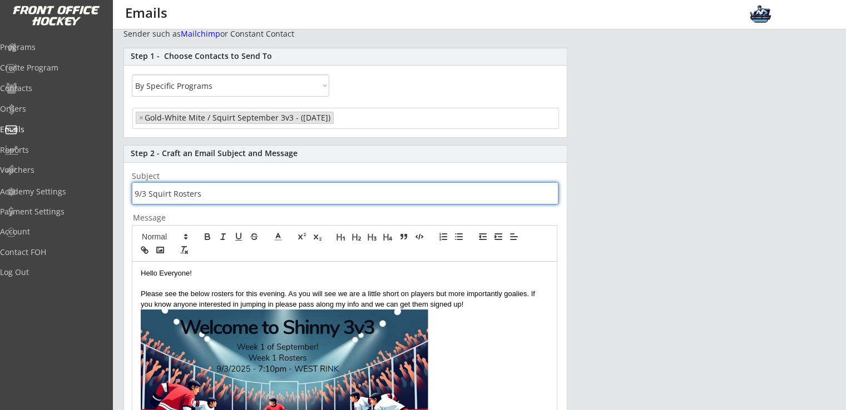
type input "9/3 Squirt Rosters"
click at [587, 211] on div "New Email Campaign Go Back to Emails List Emails sent from this page are consid…" at bounding box center [478, 364] width 711 height 819
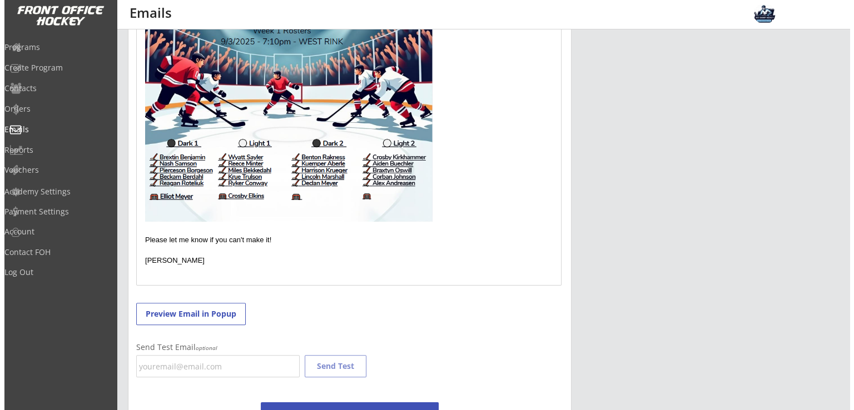
scroll to position [454, 0]
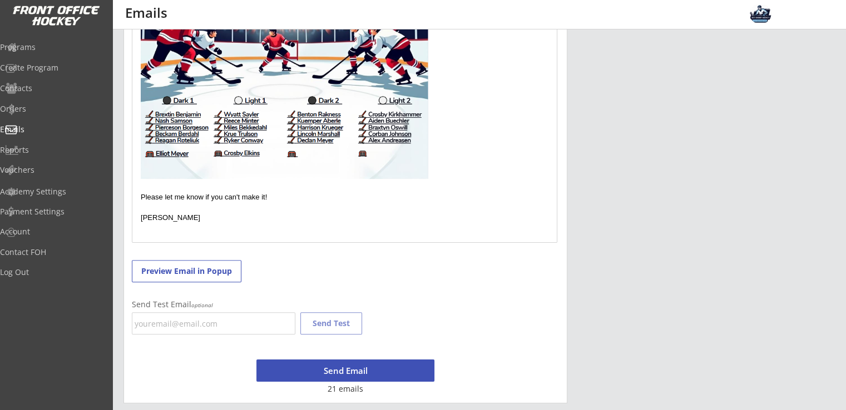
click at [351, 374] on button "Send Email" at bounding box center [345, 371] width 178 height 22
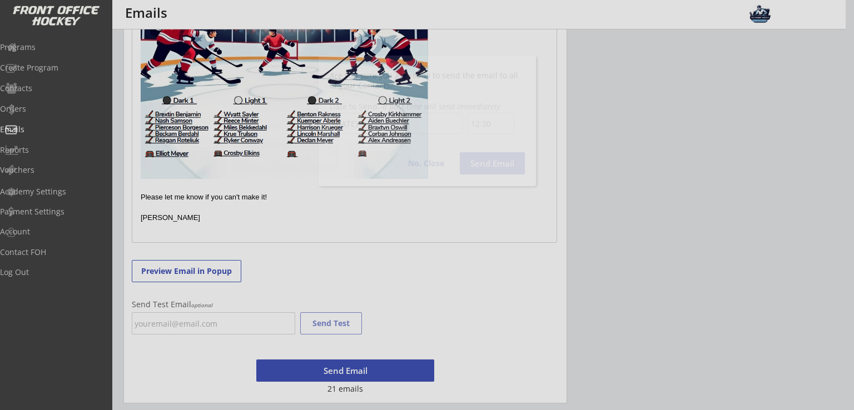
scroll to position [497, 0]
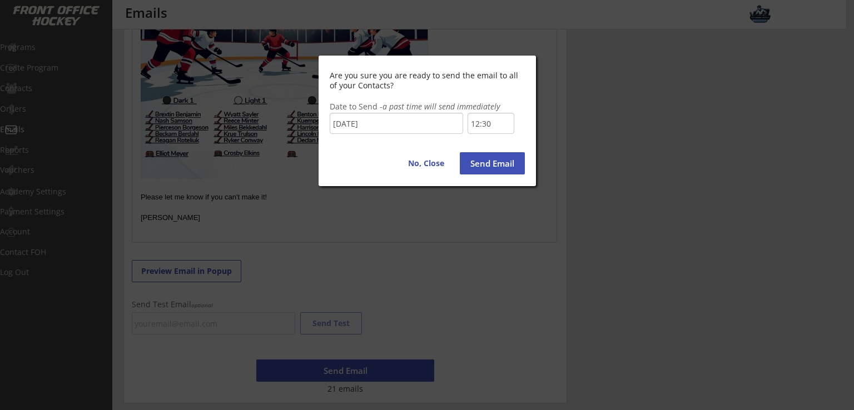
click at [490, 125] on input "12:30" at bounding box center [491, 123] width 47 height 21
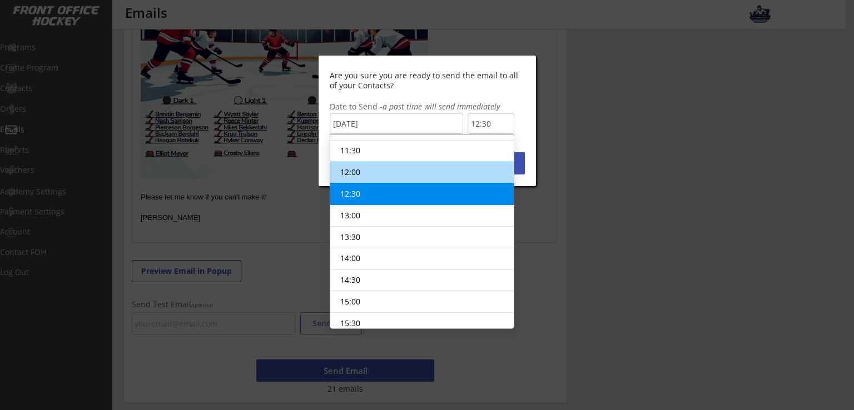
click at [377, 165] on li "12:00" at bounding box center [421, 173] width 183 height 22
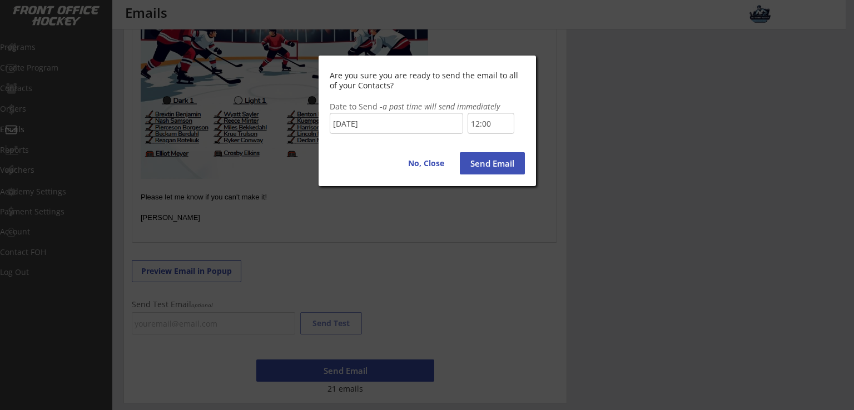
click at [488, 165] on button "Send Email" at bounding box center [492, 163] width 65 height 22
type input "12:30"
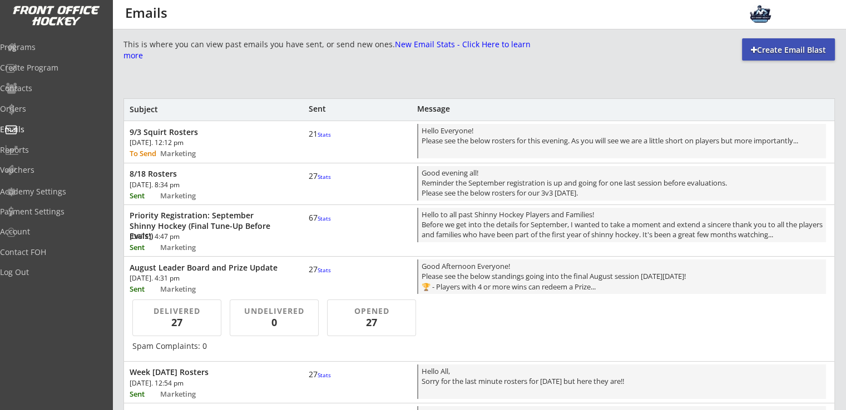
scroll to position [497, 0]
click at [204, 147] on div "[DATE]. 12:12 pm" at bounding box center [193, 144] width 126 height 9
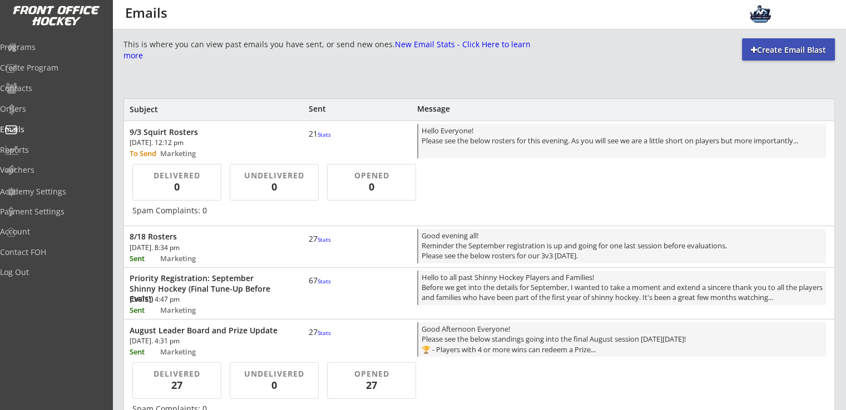
click at [204, 141] on div "[DATE]. 12:12 pm" at bounding box center [193, 143] width 126 height 7
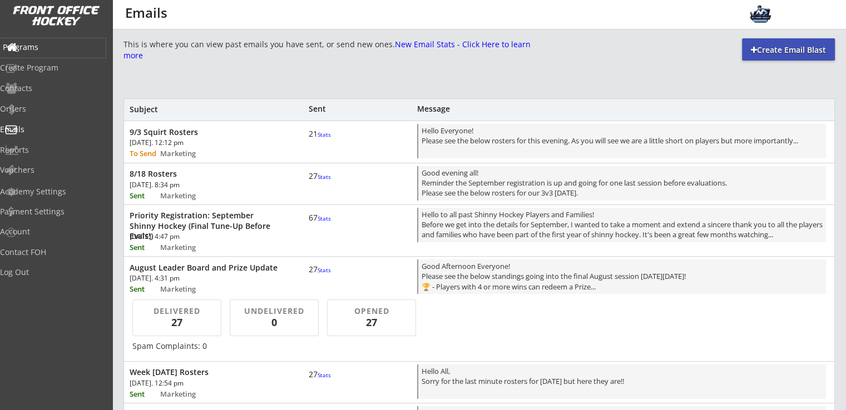
click at [56, 49] on div "Programs" at bounding box center [53, 47] width 100 height 8
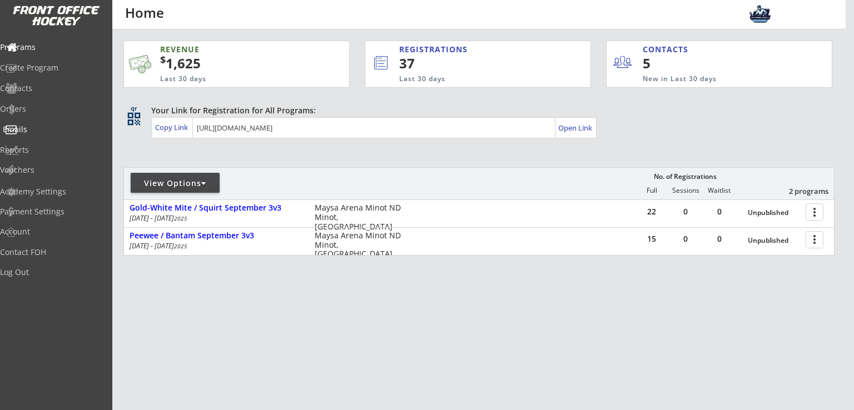
click at [48, 131] on div "Emails" at bounding box center [53, 130] width 100 height 8
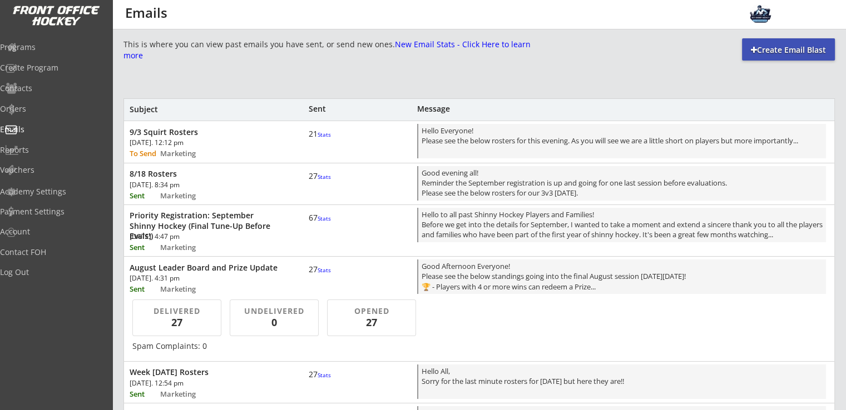
click at [267, 139] on div "9/3 Squirt Rosters [DATE]. 12:12 pm To Send Marketing 21 Stats Hello Everyone! …" at bounding box center [479, 140] width 710 height 39
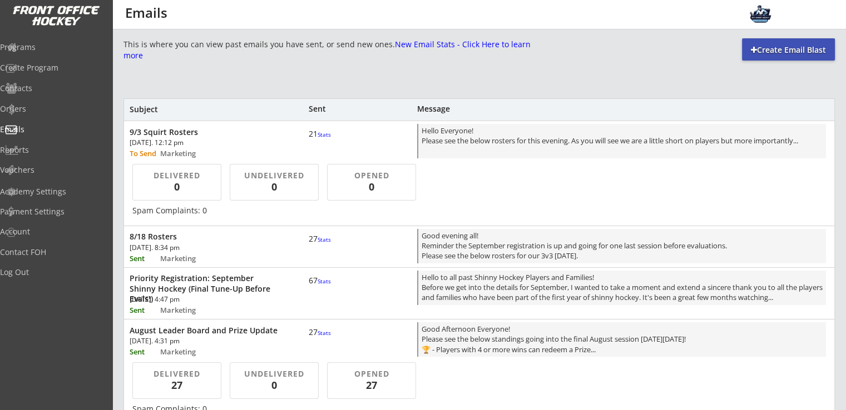
click at [238, 140] on div "[DATE]. 12:12 pm" at bounding box center [193, 143] width 126 height 7
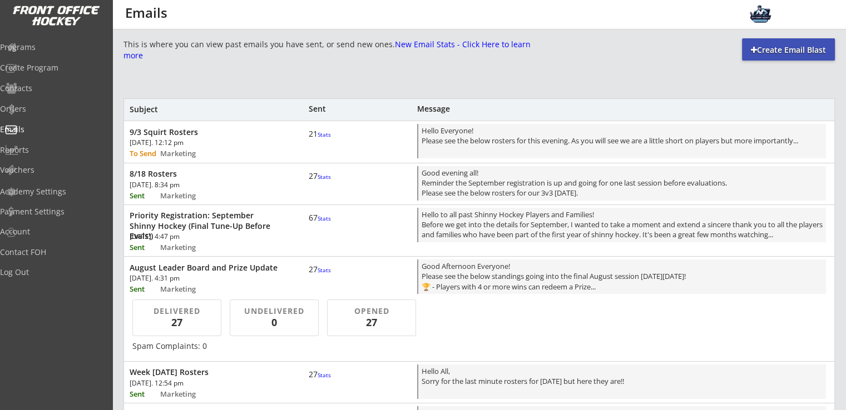
click at [767, 46] on div "Create Email Blast" at bounding box center [788, 49] width 93 height 11
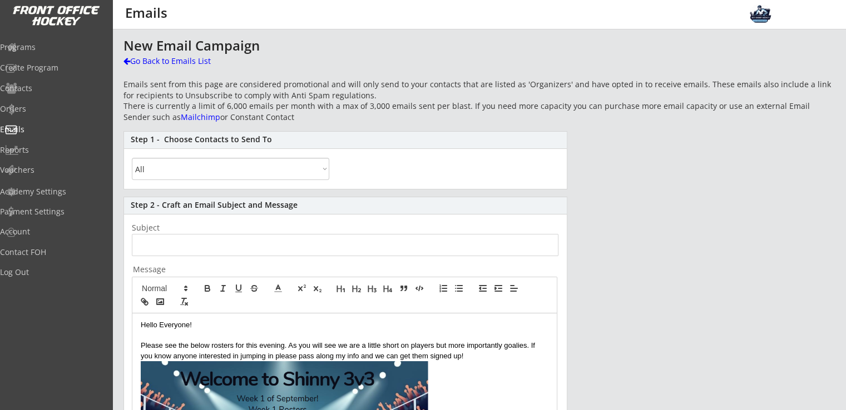
click at [257, 178] on select "All By Specific Programs Within Birth Year Range" at bounding box center [230, 169] width 197 height 22
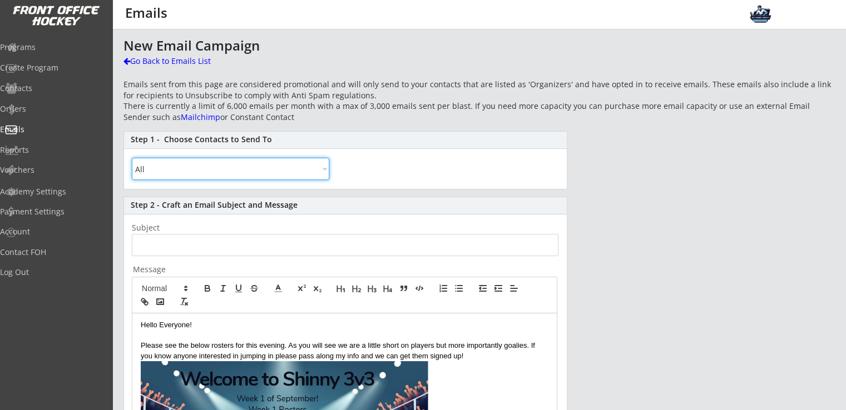
select select ""By Specific Programs""
click at [132, 158] on select "All By Specific Programs Within Birth Year Range" at bounding box center [230, 169] width 197 height 22
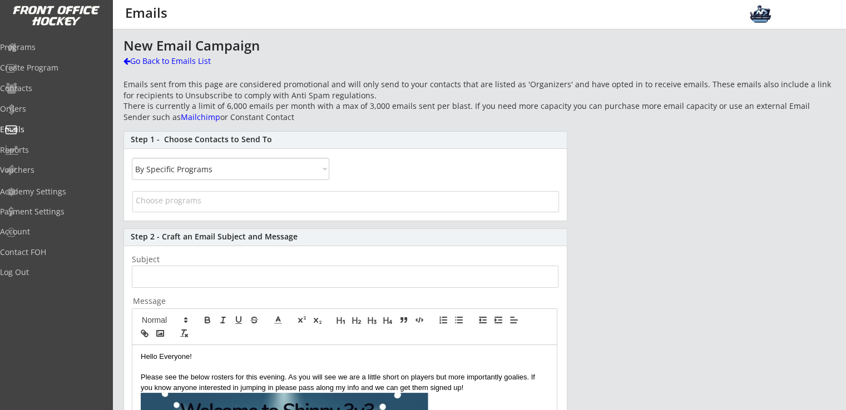
click at [241, 205] on input "search" at bounding box center [346, 200] width 420 height 11
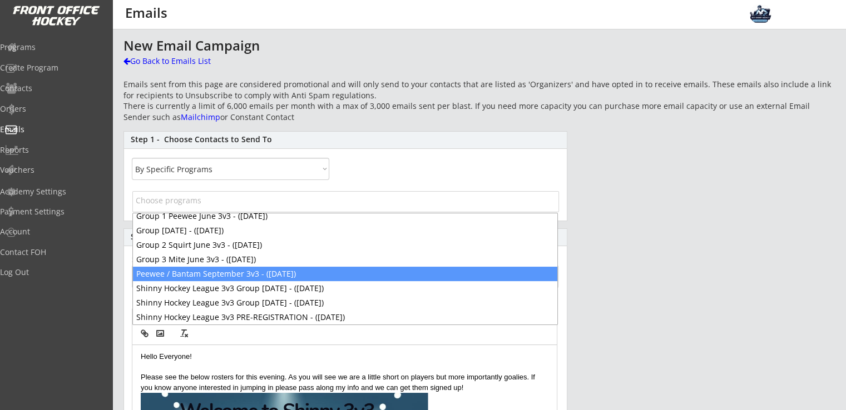
scroll to position [76, 0]
select select "1348695171700984260__LOOKUP__1755116976949x716939312991043600"
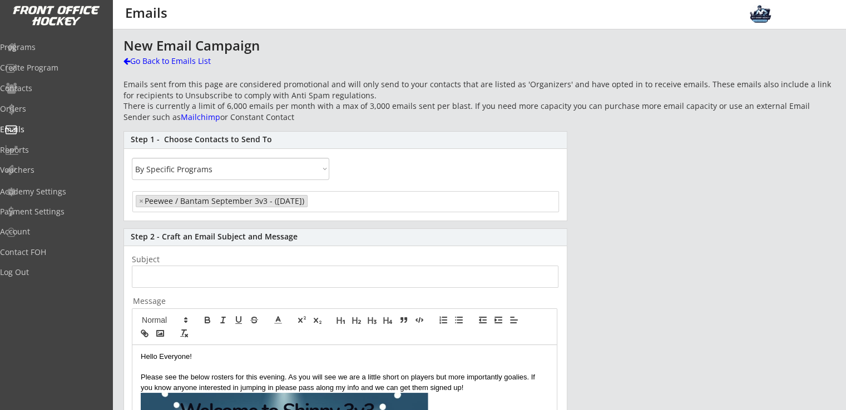
click at [192, 281] on input "input" at bounding box center [345, 277] width 426 height 22
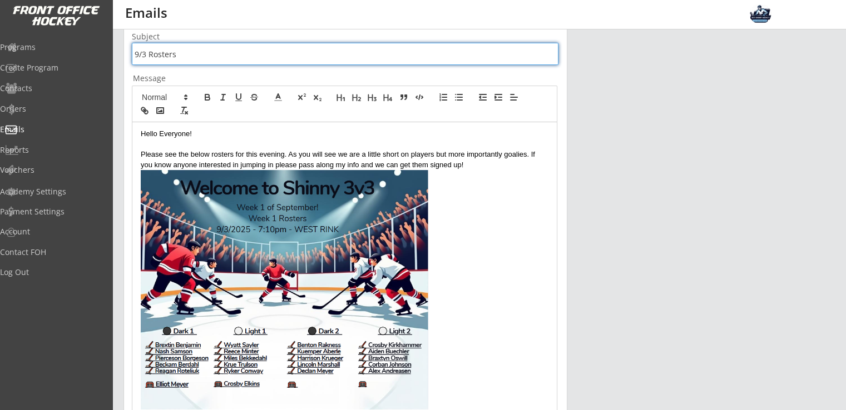
scroll to position [296, 0]
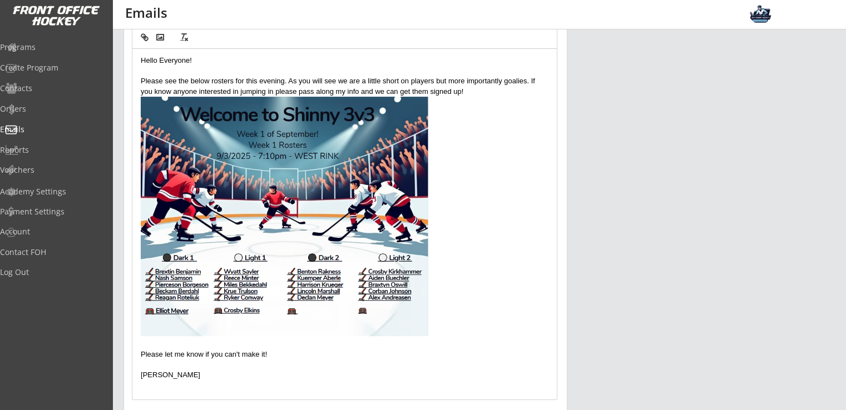
type input "9/3 Rosters"
click at [275, 243] on img at bounding box center [284, 217] width 287 height 240
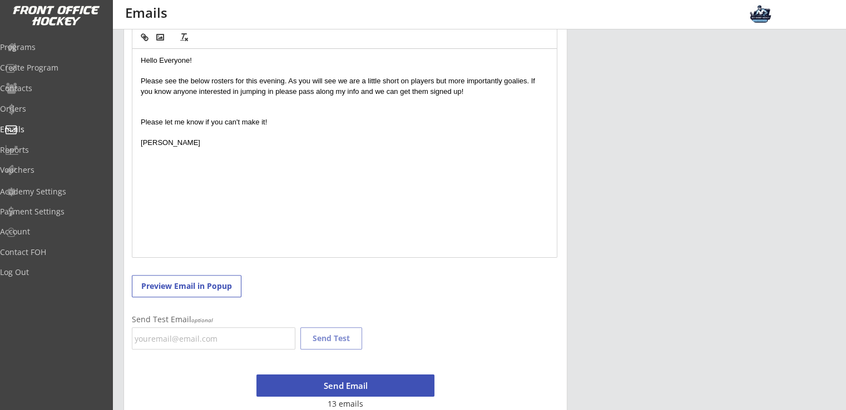
scroll to position [0, 0]
click at [230, 107] on p at bounding box center [344, 112] width 407 height 10
click at [207, 103] on p at bounding box center [344, 102] width 407 height 10
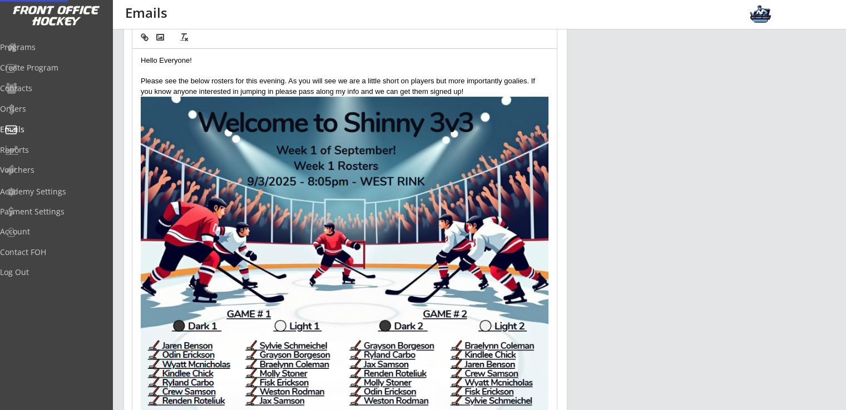
click at [586, 242] on div "New Email Campaign Go Back to Emails List Emails sent from this page are consid…" at bounding box center [478, 203] width 711 height 922
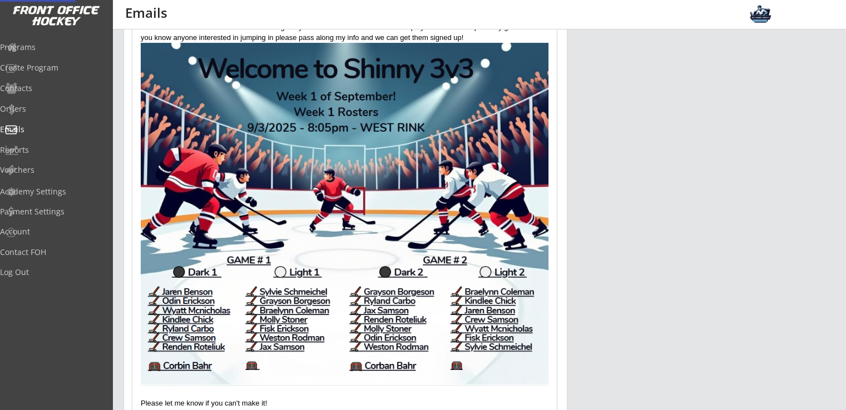
scroll to position [445, 0]
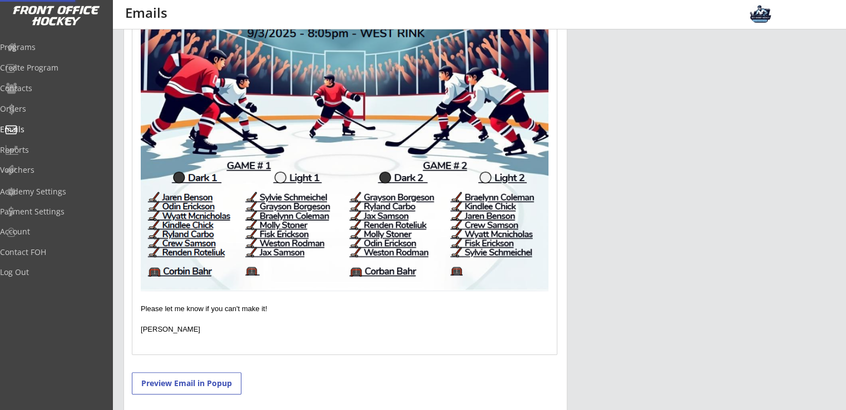
click at [498, 243] on img at bounding box center [344, 119] width 407 height 342
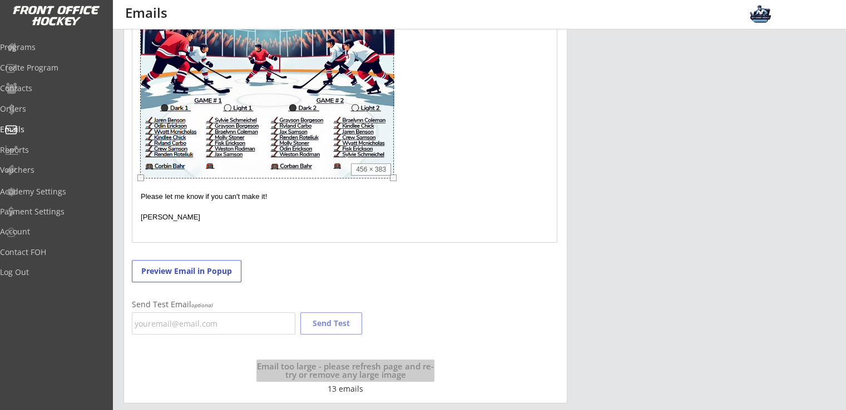
scroll to position [417, 0]
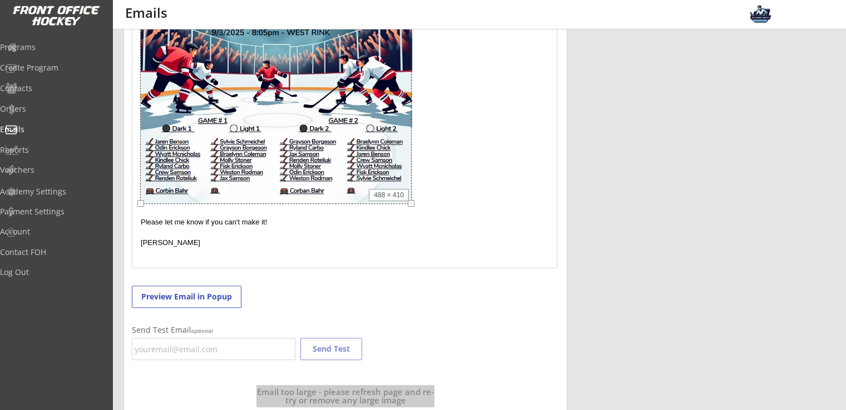
drag, startPoint x: 547, startPoint y: 290, endPoint x: 410, endPoint y: 228, distance: 150.0
click at [410, 228] on div "Hello Everyone! Please see the below rosters for this evening. As you will see …" at bounding box center [344, 98] width 424 height 340
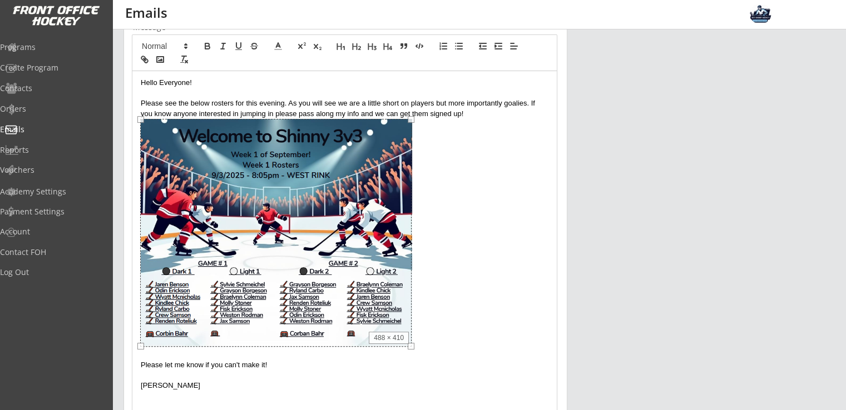
scroll to position [195, 0]
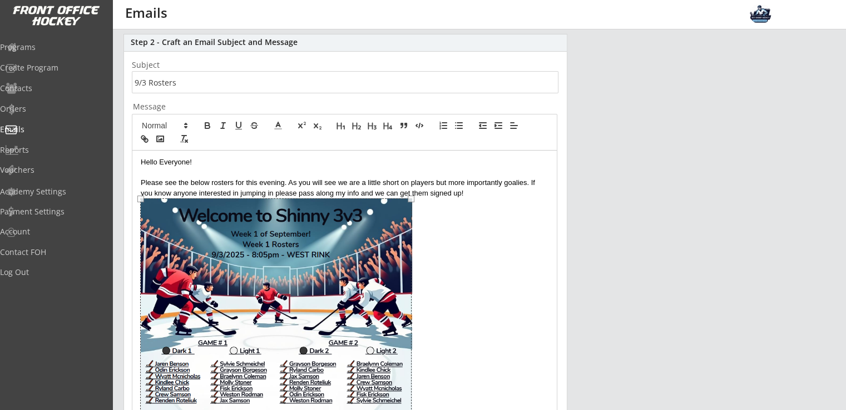
click at [214, 156] on div "Hello Everyone! Please see the below rosters for this evening. As you will see …" at bounding box center [344, 321] width 424 height 340
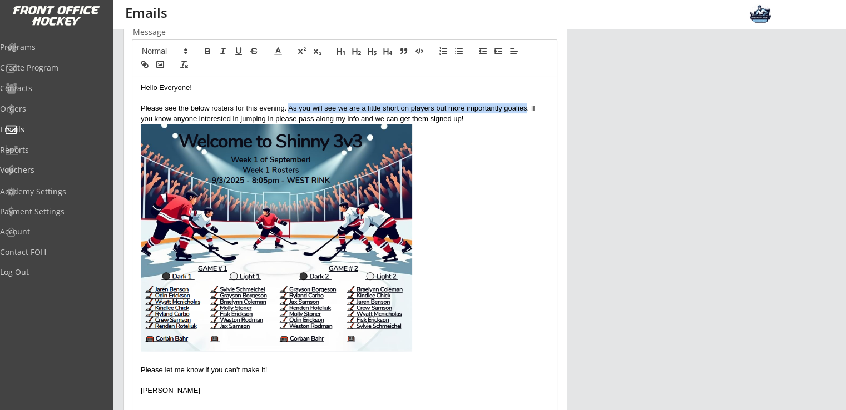
drag, startPoint x: 525, startPoint y: 109, endPoint x: 289, endPoint y: 108, distance: 236.8
click at [289, 108] on p "Please see the below rosters for this evening. As you will see we are a little …" at bounding box center [344, 113] width 407 height 21
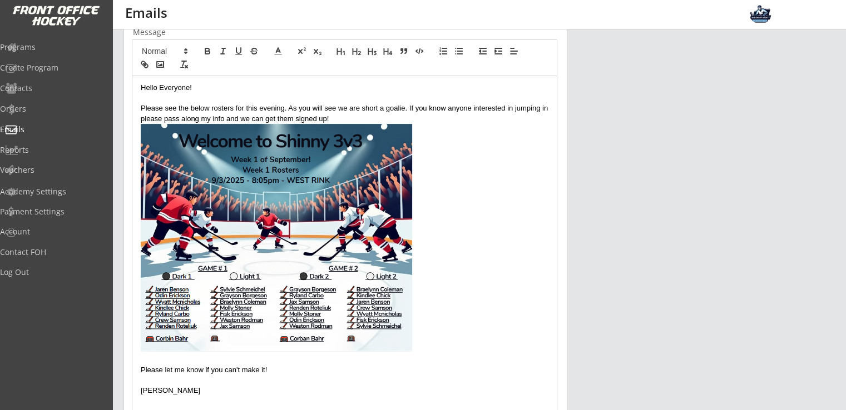
scroll to position [0, 0]
click at [347, 118] on p "Please see the below rosters for this evening. As you will see we are short a g…" at bounding box center [344, 113] width 407 height 21
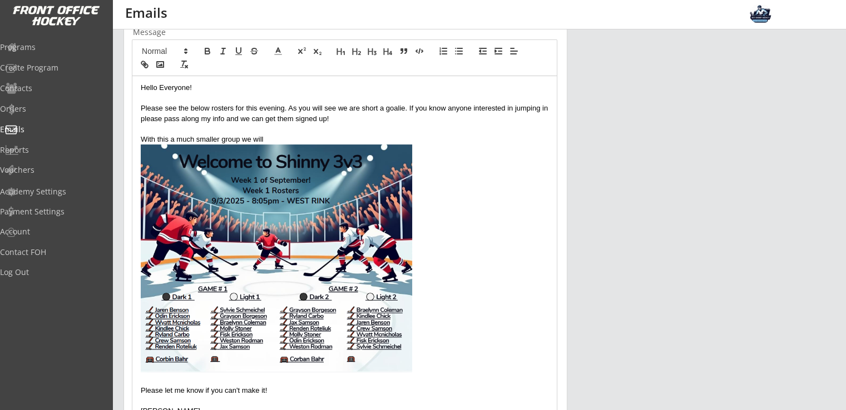
click at [301, 237] on img at bounding box center [276, 259] width 271 height 228
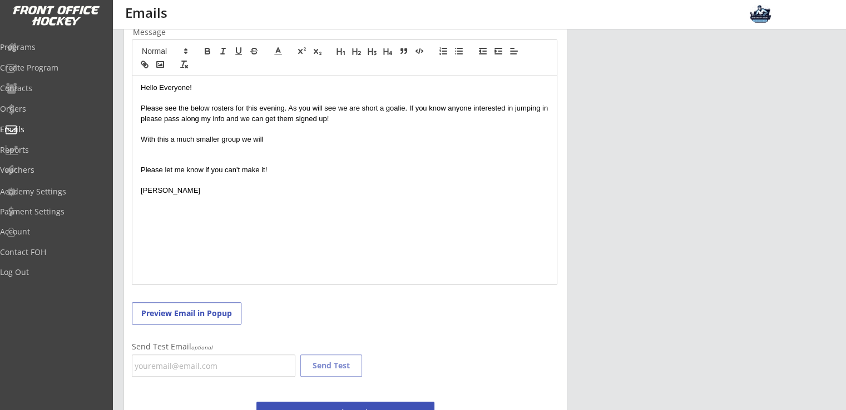
click at [345, 124] on p at bounding box center [344, 129] width 407 height 10
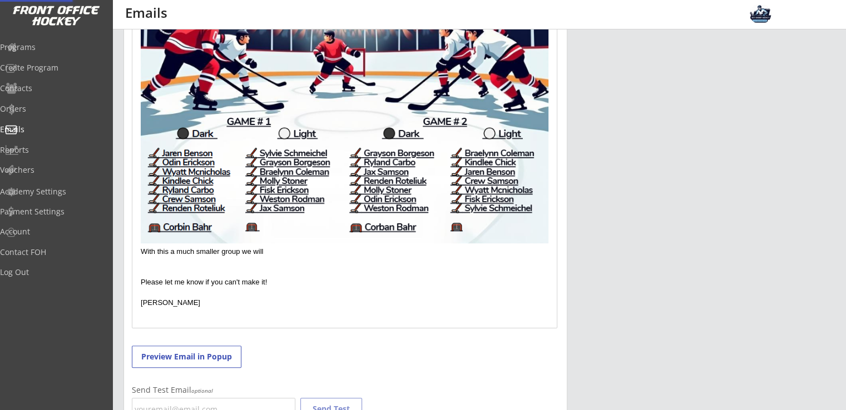
scroll to position [491, 0]
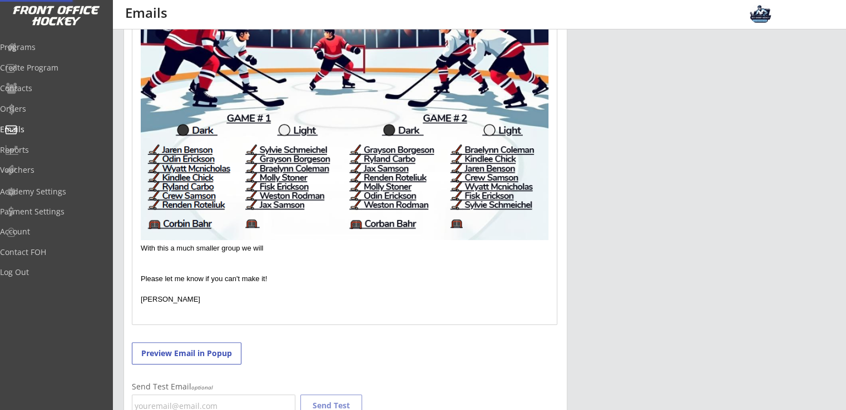
click at [440, 196] on img at bounding box center [344, 71] width 407 height 339
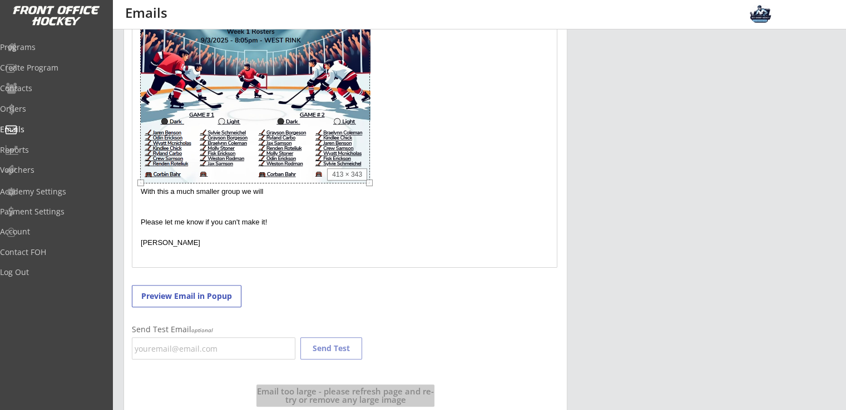
scroll to position [399, 0]
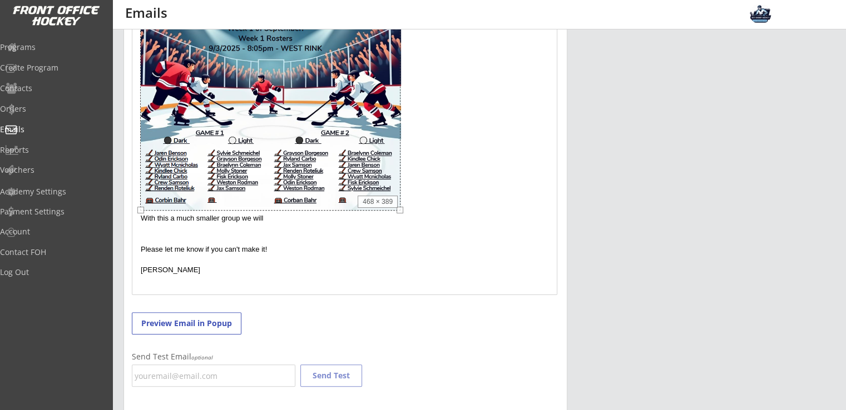
drag, startPoint x: 549, startPoint y: 239, endPoint x: 401, endPoint y: 178, distance: 159.8
click at [401, 178] on div "Hello Everyone! Please see the below rosters for this evening. As you will see …" at bounding box center [344, 121] width 424 height 348
click at [430, 176] on p at bounding box center [344, 103] width 407 height 219
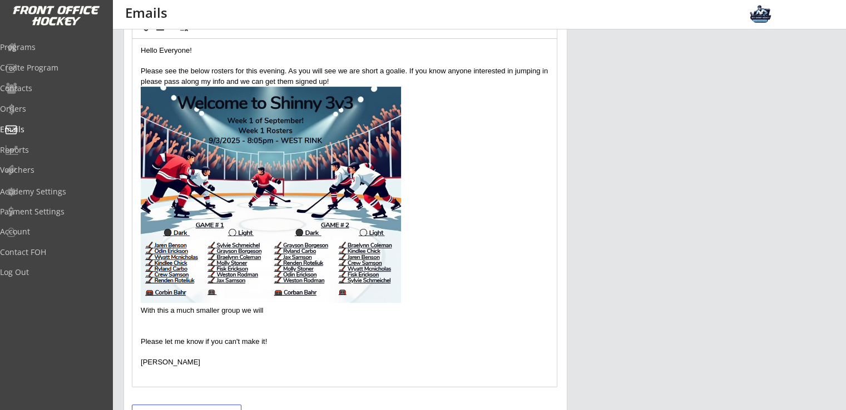
scroll to position [325, 0]
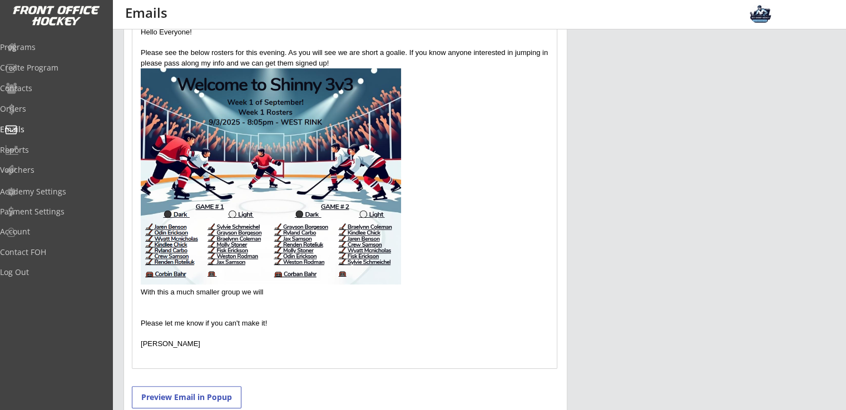
click at [283, 294] on p "With this a much smaller group we will" at bounding box center [344, 292] width 407 height 10
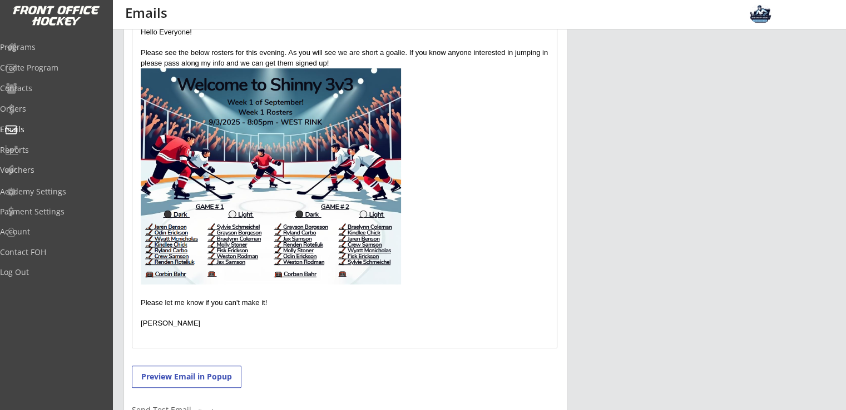
scroll to position [102, 0]
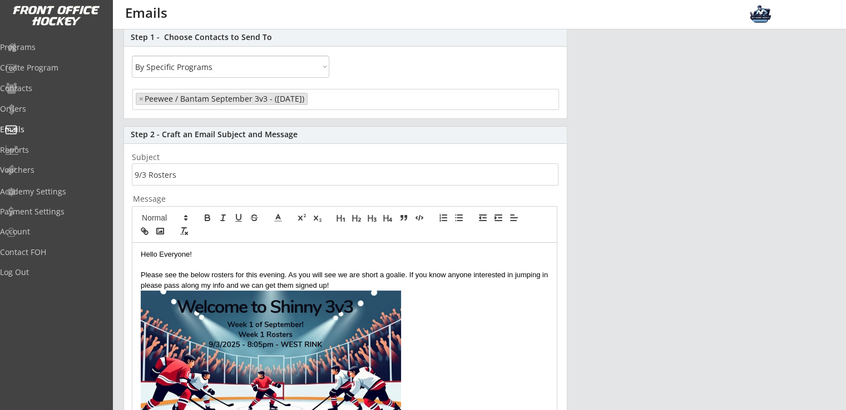
click at [399, 286] on p "Please see the below rosters for this evening. As you will see we are short a g…" at bounding box center [344, 280] width 407 height 21
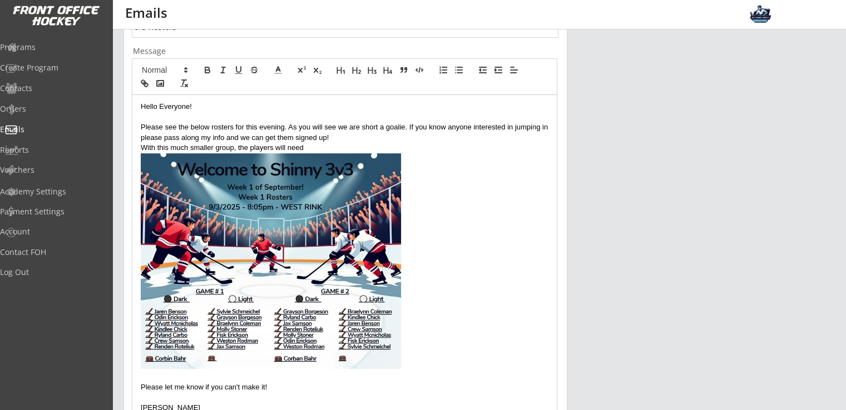
scroll to position [0, 0]
click at [293, 149] on p "With this much smaller group, the players are reshuffled onto" at bounding box center [344, 148] width 407 height 10
click at [349, 147] on p "With this much smaller group, the players are reshuffled onto" at bounding box center [344, 148] width 407 height 10
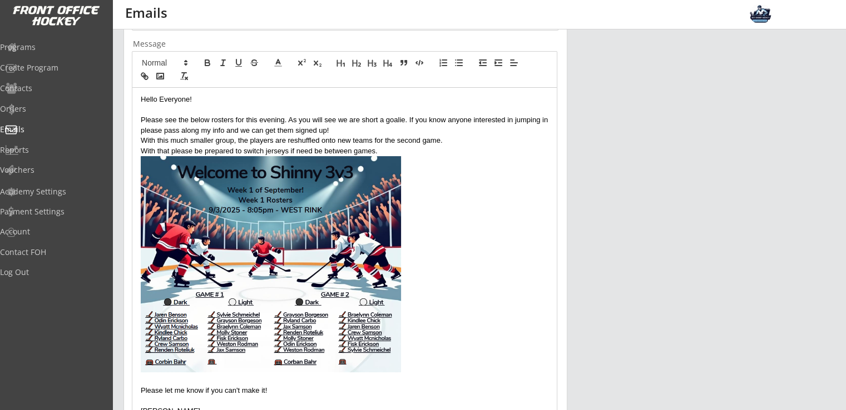
scroll to position [325, 0]
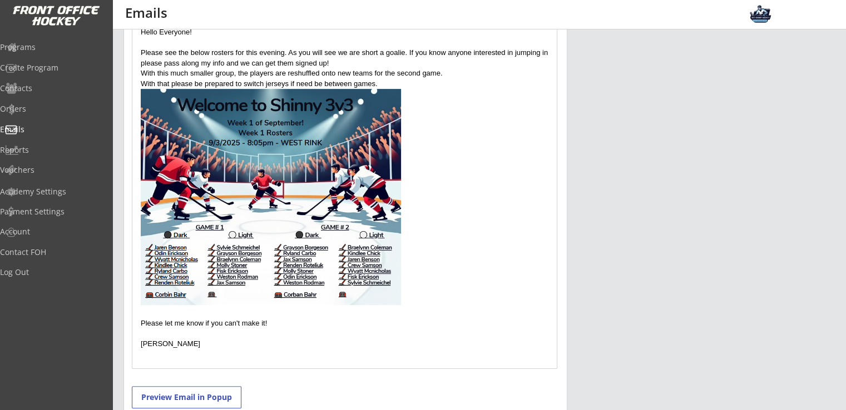
click at [318, 72] on p "With this much smaller group, the players are reshuffled onto new teams for the…" at bounding box center [344, 73] width 407 height 10
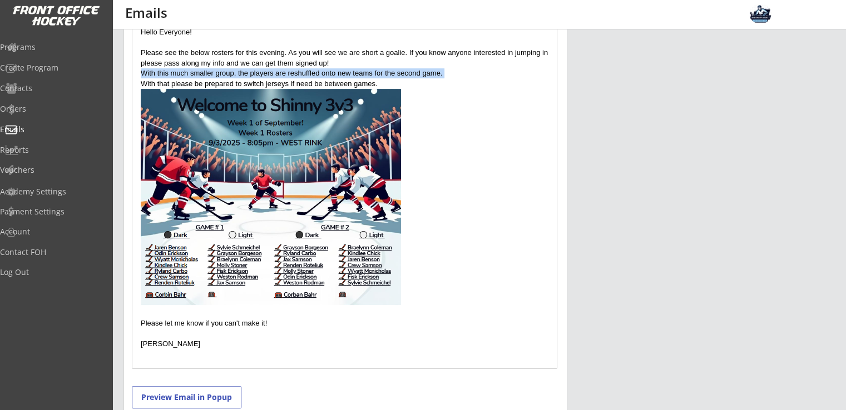
click at [318, 72] on p "With this much smaller group, the players are reshuffled onto new teams for the…" at bounding box center [344, 73] width 407 height 10
click at [318, 73] on p "With this much smaller group, the players are reshuffled onto new teams for the…" at bounding box center [344, 73] width 407 height 10
drag, startPoint x: 319, startPoint y: 74, endPoint x: 287, endPoint y: 74, distance: 32.2
click at [287, 74] on p "With this much smaller group, the players are reshuffled onto new teams for the…" at bounding box center [344, 73] width 407 height 10
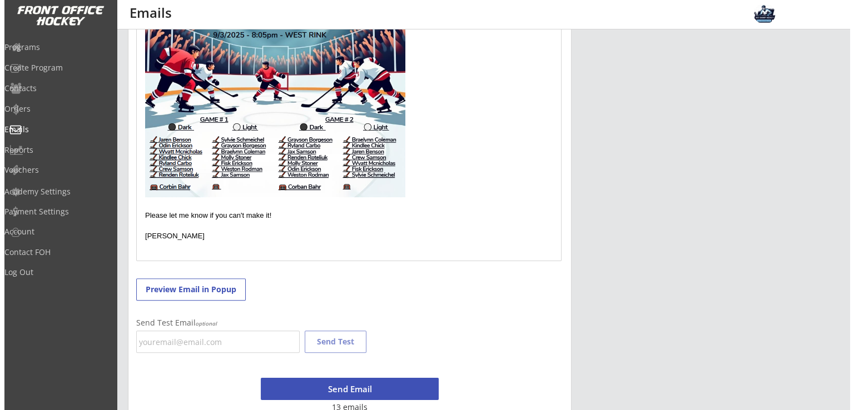
scroll to position [451, 0]
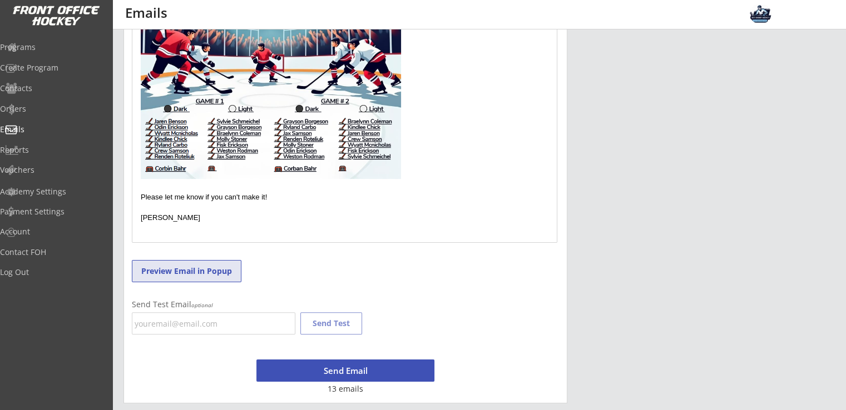
click at [192, 274] on button "Preview Email in Popup" at bounding box center [187, 271] width 110 height 22
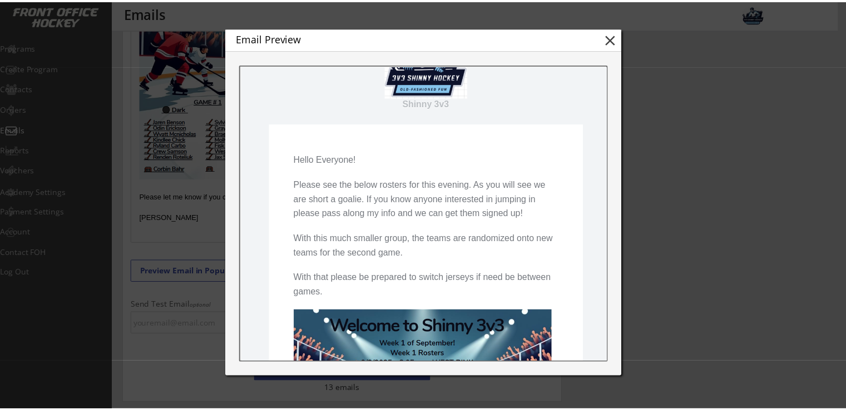
scroll to position [74, 0]
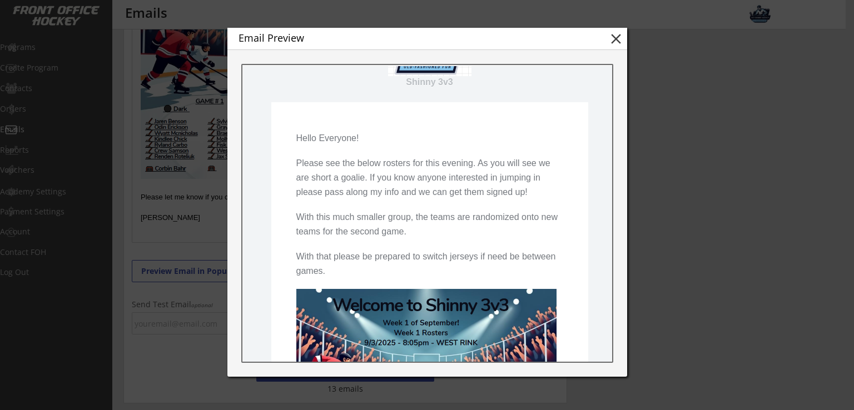
click at [625, 41] on div "Email Preview close" at bounding box center [427, 39] width 400 height 22
drag, startPoint x: 609, startPoint y: 38, endPoint x: 617, endPoint y: 38, distance: 7.8
click at [617, 38] on button "close" at bounding box center [616, 39] width 17 height 17
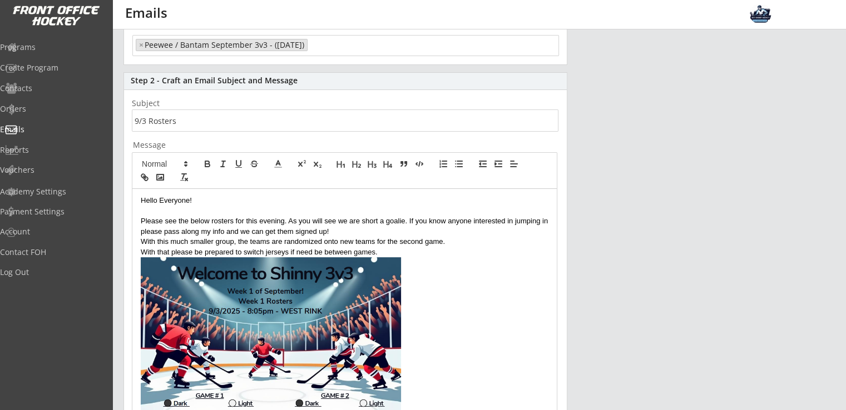
scroll to position [155, 0]
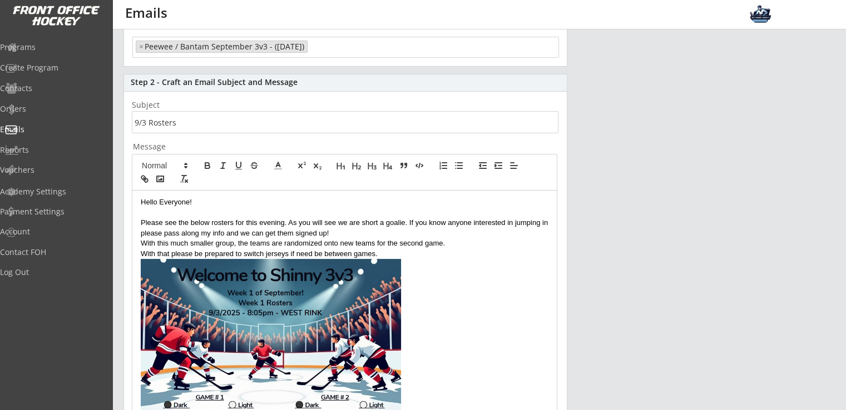
click at [269, 242] on p "With this much smaller group, the teams are randomized onto new teams for the s…" at bounding box center [344, 243] width 407 height 10
click at [440, 254] on p "With that please be prepared to switch jerseys if need be between games." at bounding box center [344, 254] width 407 height 10
click at [470, 236] on p "Please see the below rosters for this evening. As you will see we are short a g…" at bounding box center [344, 228] width 407 height 21
click at [470, 240] on p "With this much smaller group, the players are randomized onto new teams for the…" at bounding box center [344, 243] width 407 height 10
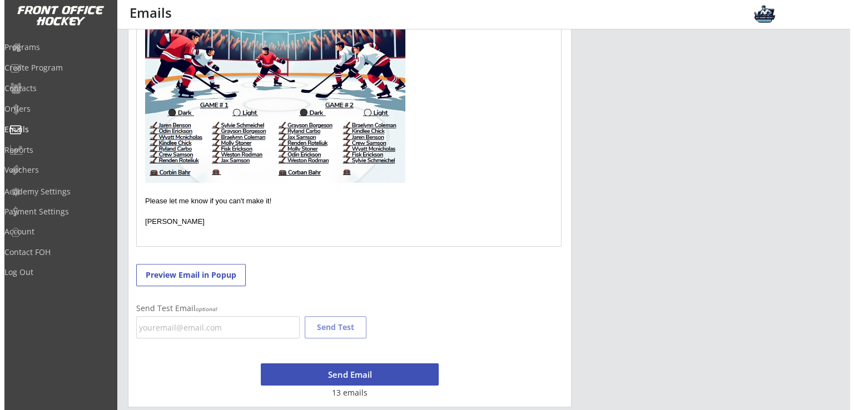
scroll to position [451, 0]
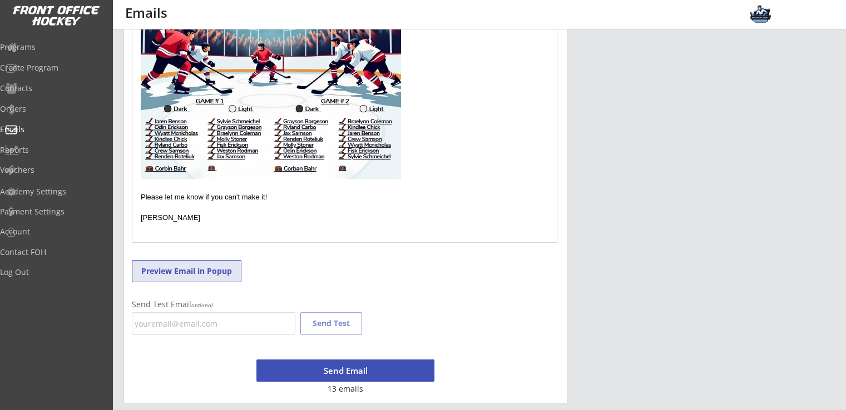
click at [205, 277] on button "Preview Email in Popup" at bounding box center [187, 271] width 110 height 22
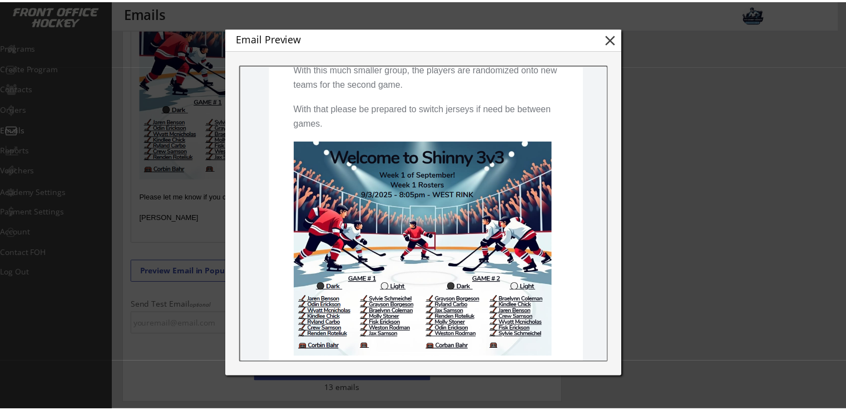
scroll to position [222, 0]
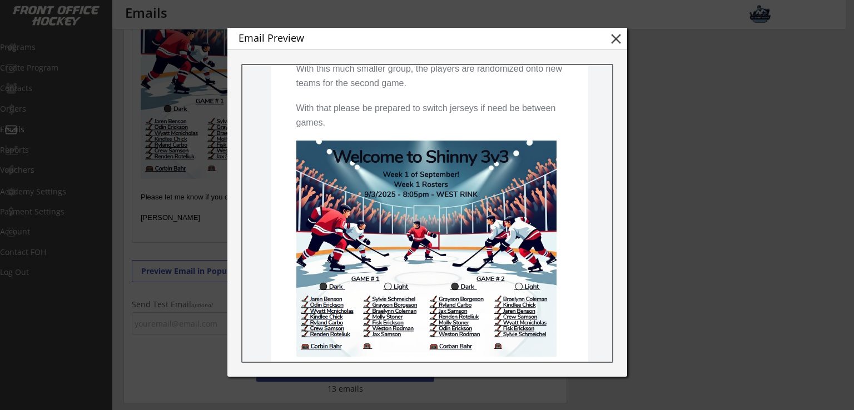
click at [613, 38] on button "close" at bounding box center [616, 39] width 17 height 17
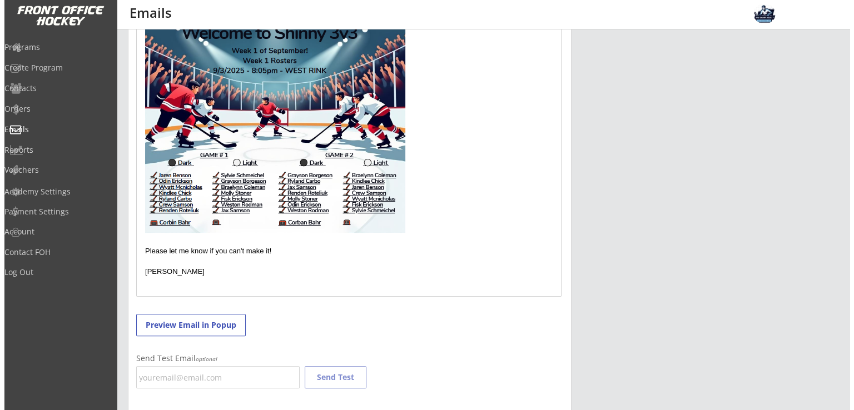
scroll to position [451, 0]
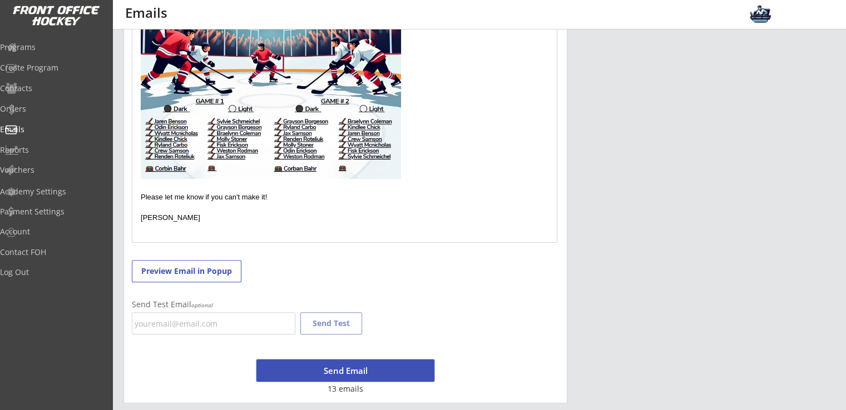
click at [346, 371] on button "Send Email" at bounding box center [345, 371] width 178 height 22
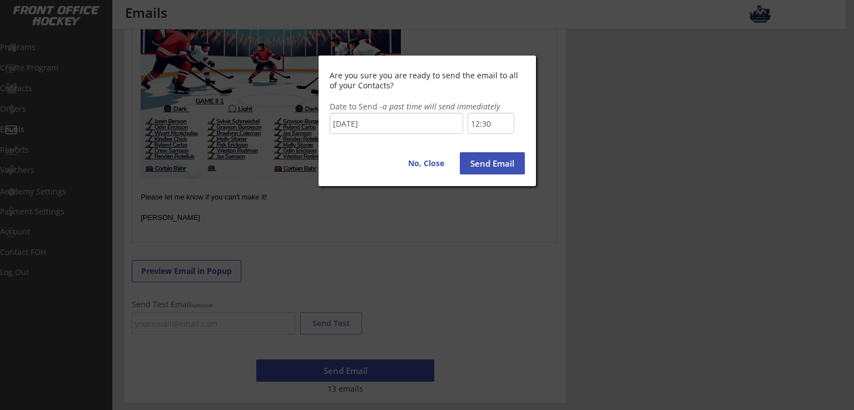
click at [488, 127] on input "12:30" at bounding box center [491, 123] width 47 height 21
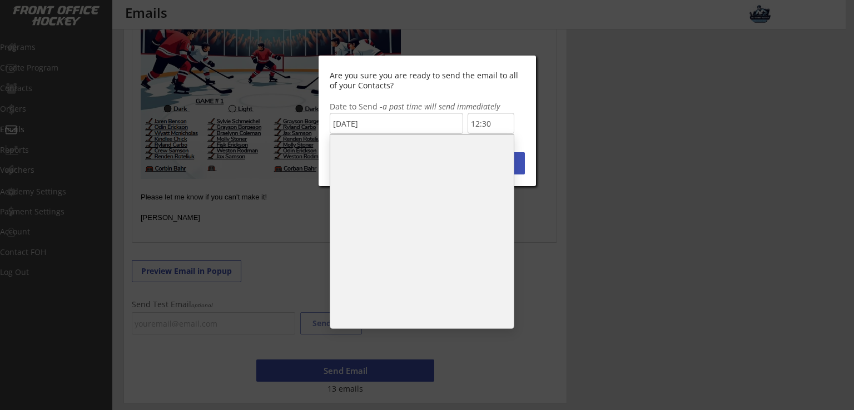
click at [389, 169] on li "12:00" at bounding box center [421, 173] width 183 height 22
type input "12:00"
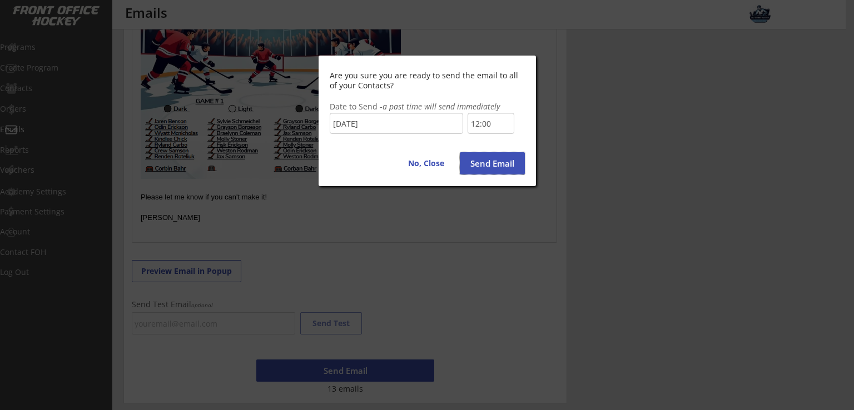
click at [489, 164] on button "Send Email" at bounding box center [492, 163] width 65 height 22
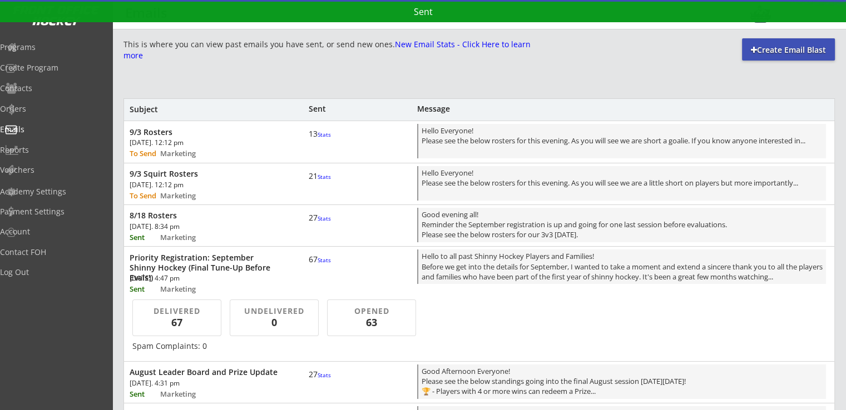
scroll to position [497, 0]
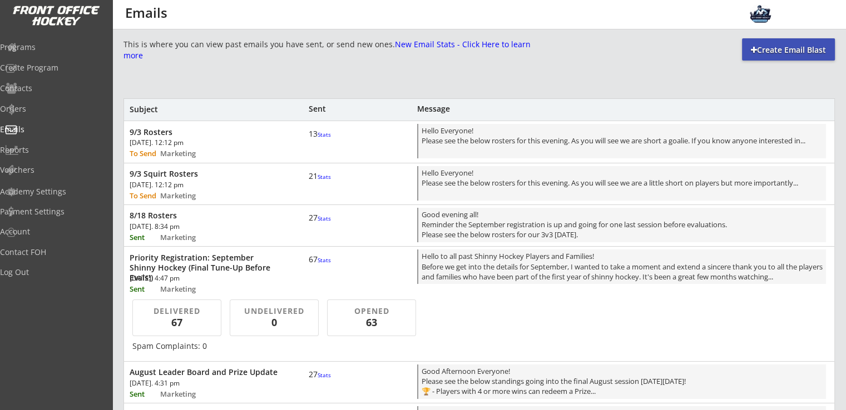
click at [223, 190] on div "[DATE]. 12:12 pm" at bounding box center [193, 186] width 126 height 9
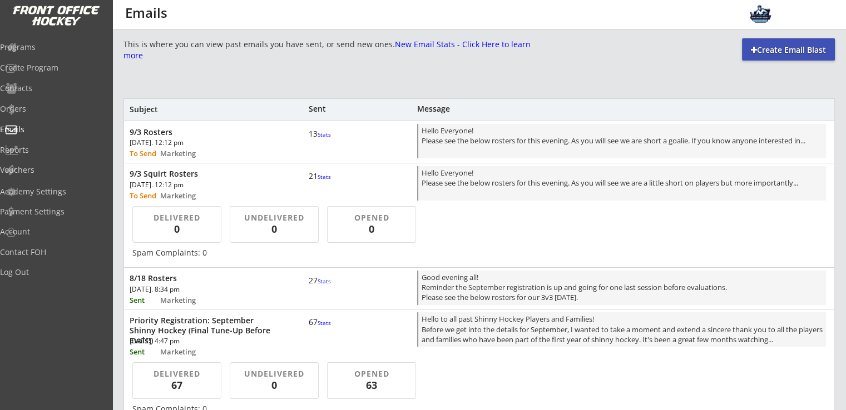
click at [228, 151] on div "9/3 Rosters [DATE]. 12:12 pm To Send Marketing 13 Stats Hello Everyone! Please …" at bounding box center [479, 140] width 710 height 39
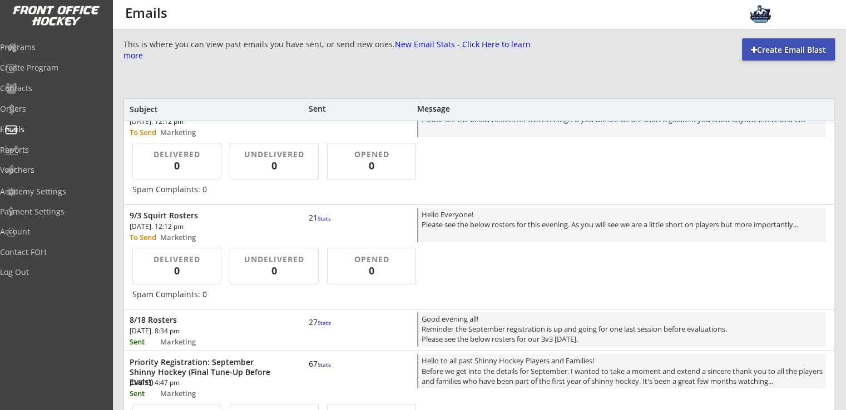
scroll to position [0, 0]
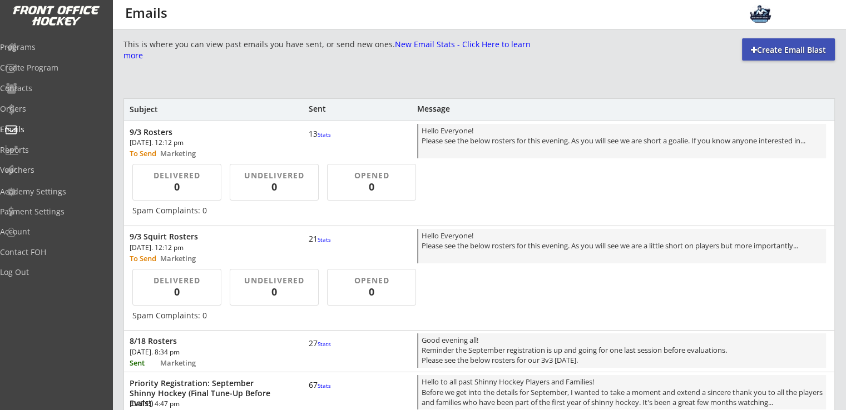
click at [232, 141] on div "[DATE]. 12:12 pm" at bounding box center [193, 143] width 126 height 7
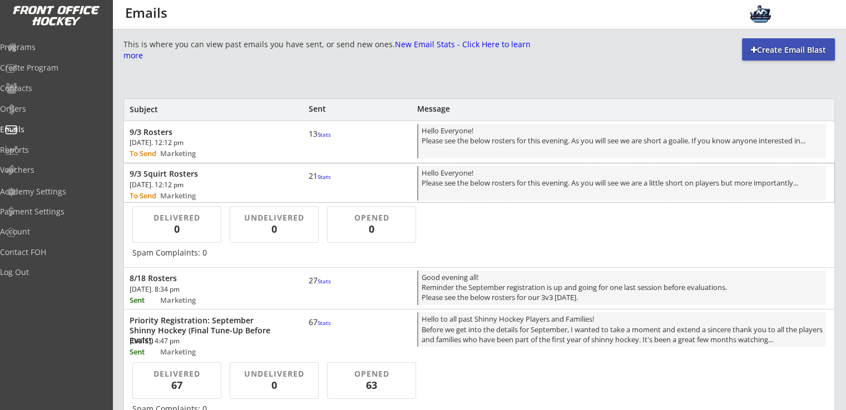
click at [236, 176] on div "9/3 Squirt Rosters" at bounding box center [206, 174] width 152 height 10
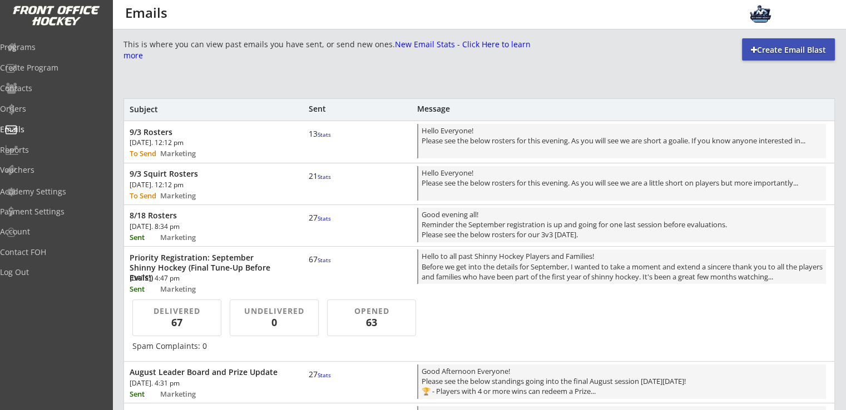
click at [231, 268] on div "Priority Registration: September Shinny Hockey (Final Tune-Up Before Evals!)" at bounding box center [206, 268] width 152 height 31
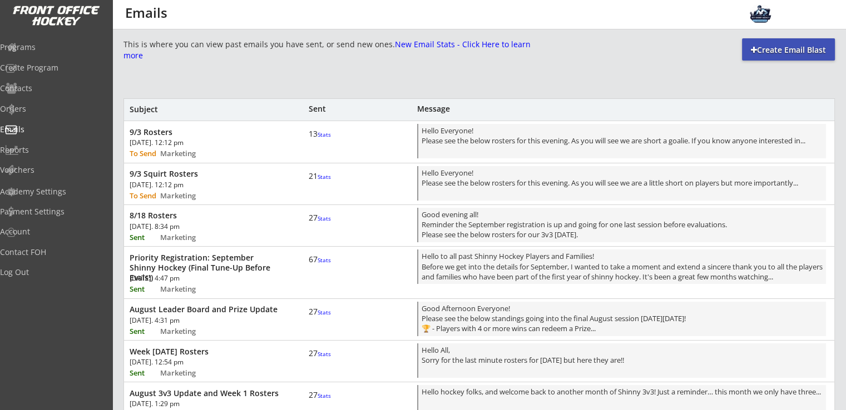
click at [226, 232] on div "8/18 Rosters [DATE]. 8:34 pm Sent Marketing 27 Stats Good evening all! Reminder…" at bounding box center [479, 224] width 710 height 39
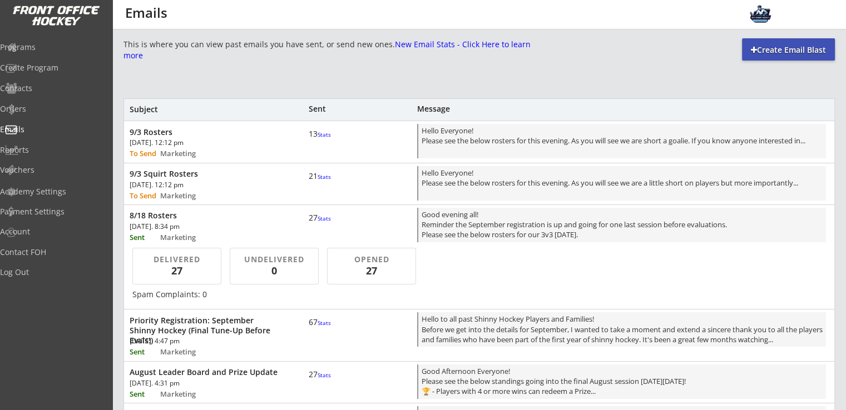
click at [226, 229] on div "[DATE]. 8:34 pm" at bounding box center [193, 226] width 126 height 7
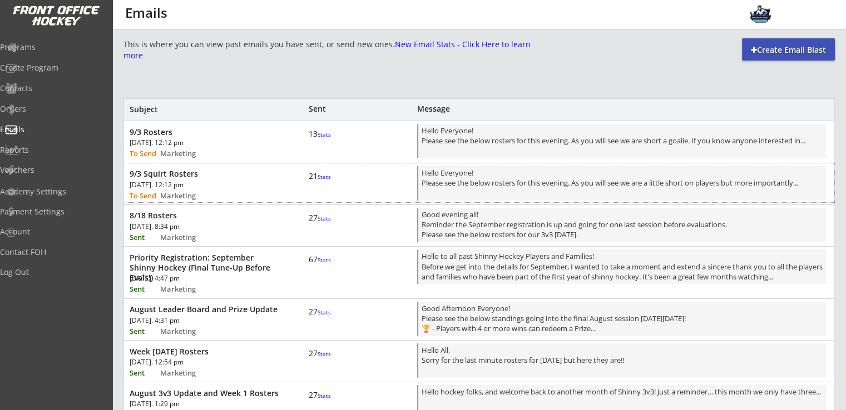
click at [215, 176] on div "9/3 Squirt Rosters" at bounding box center [206, 174] width 152 height 10
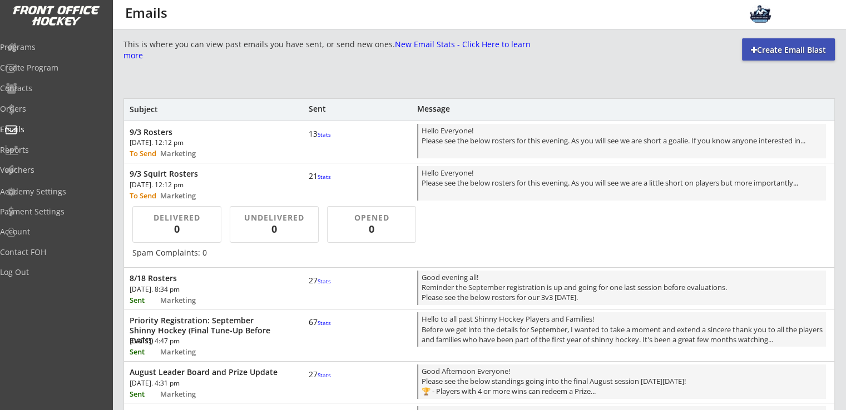
click at [215, 176] on div "9/3 Squirt Rosters" at bounding box center [206, 174] width 152 height 10
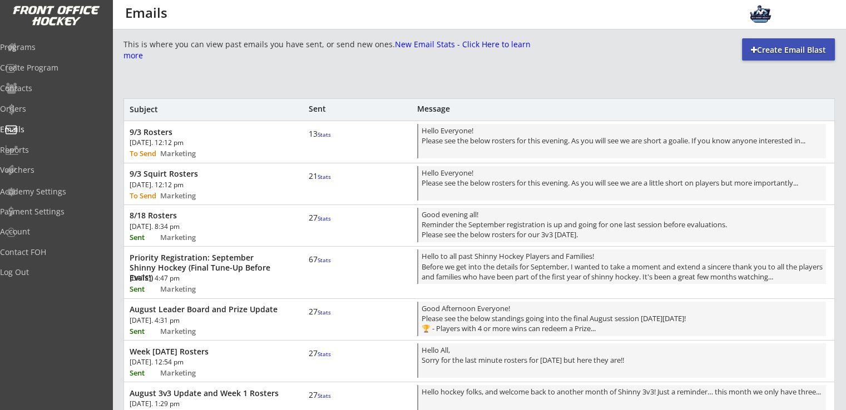
click at [217, 146] on div "[DATE]. 12:12 pm" at bounding box center [193, 143] width 126 height 7
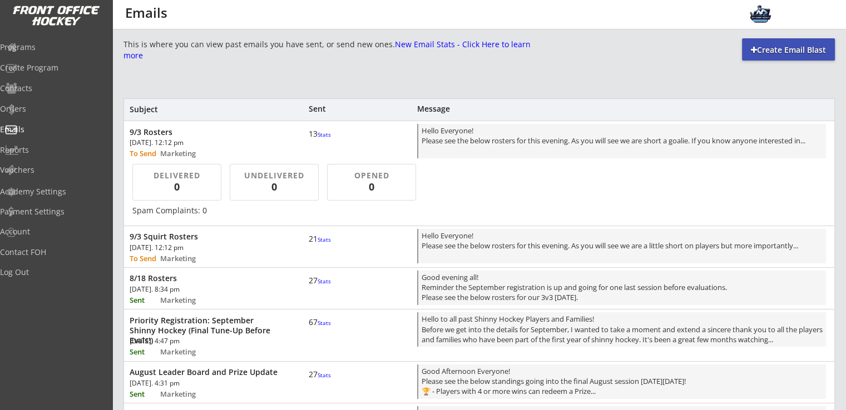
click at [217, 146] on div "[DATE]. 12:12 pm" at bounding box center [193, 143] width 126 height 7
